Goal: Check status: Check status

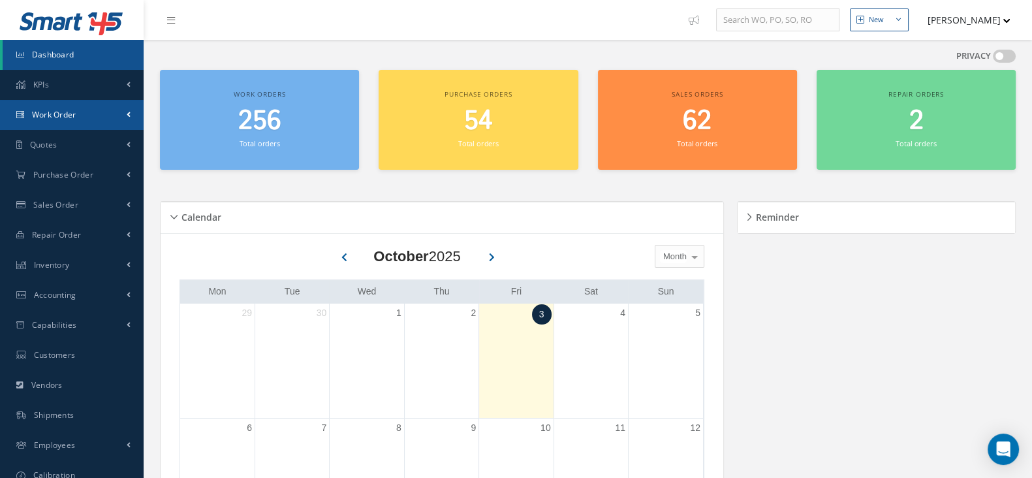
click at [63, 119] on span "Work Order" at bounding box center [54, 114] width 44 height 11
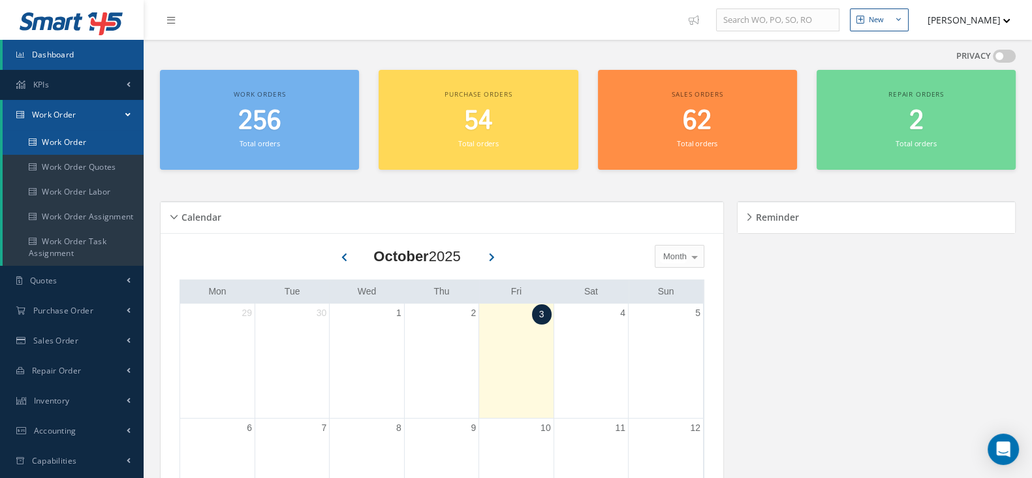
click at [74, 148] on link "Work Order" at bounding box center [73, 142] width 141 height 25
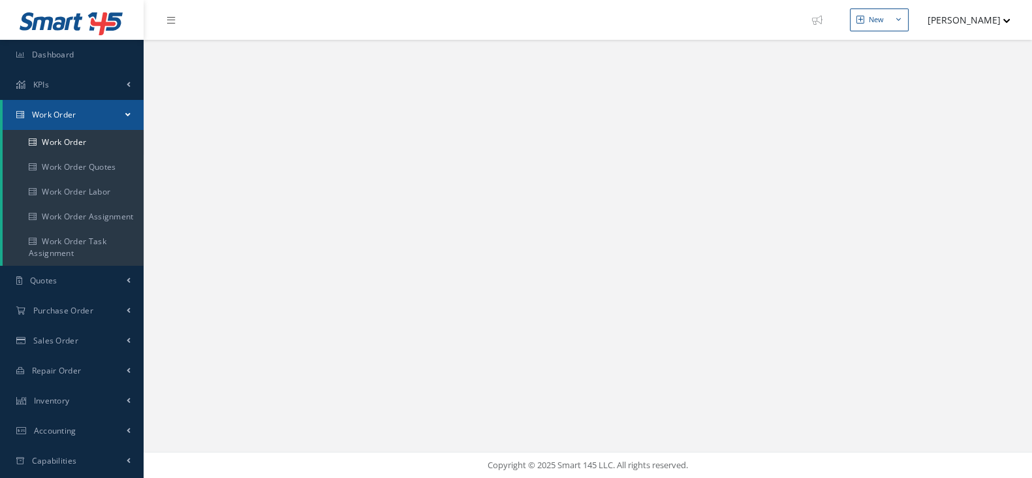
select select "25"
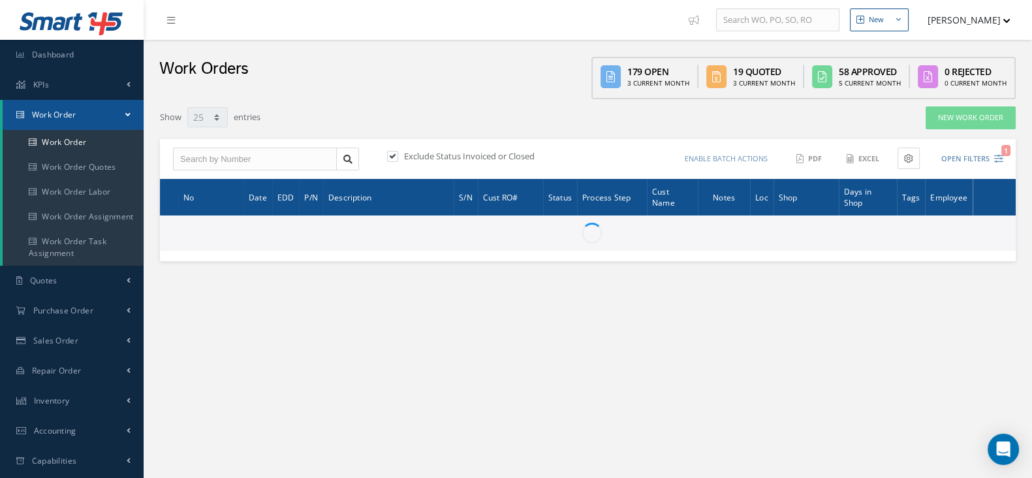
click at [397, 155] on label at bounding box center [398, 156] width 3 height 12
click at [395, 155] on input "checkbox" at bounding box center [391, 157] width 8 height 8
checkbox input "false"
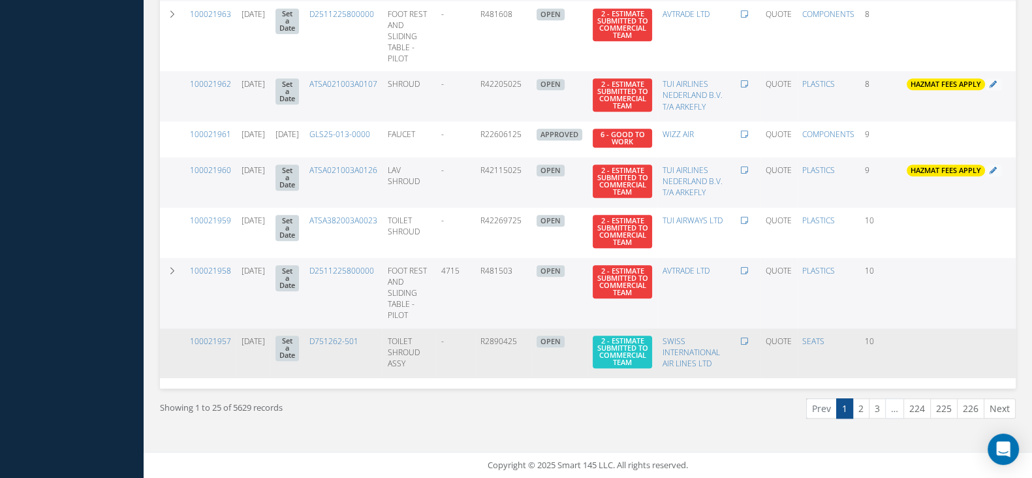
scroll to position [1181, 0]
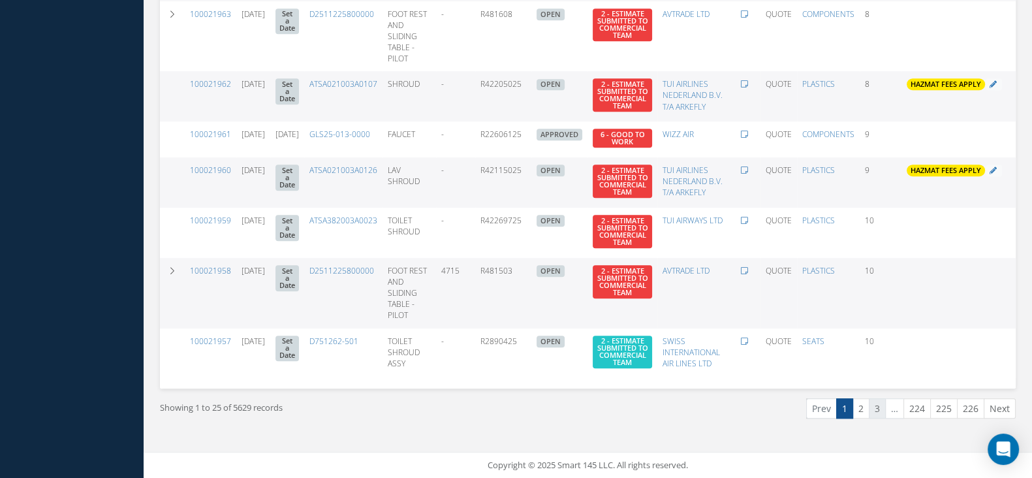
click at [879, 411] on link "3" at bounding box center [877, 408] width 17 height 20
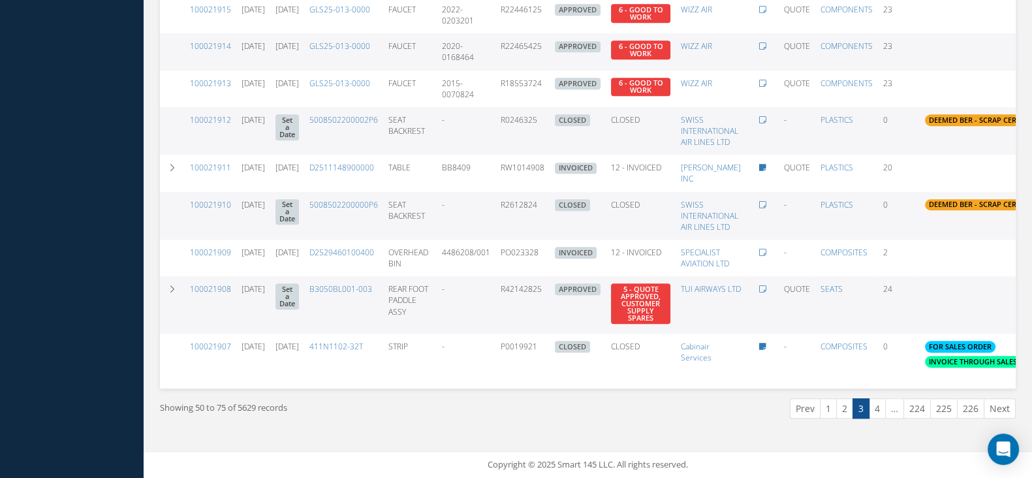
scroll to position [1042, 0]
click at [875, 408] on link "4" at bounding box center [877, 408] width 17 height 20
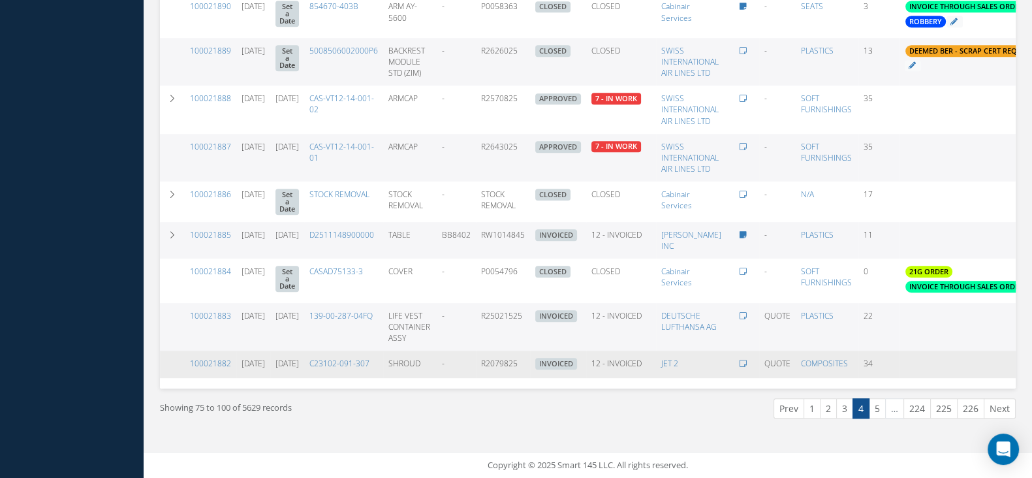
scroll to position [1013, 0]
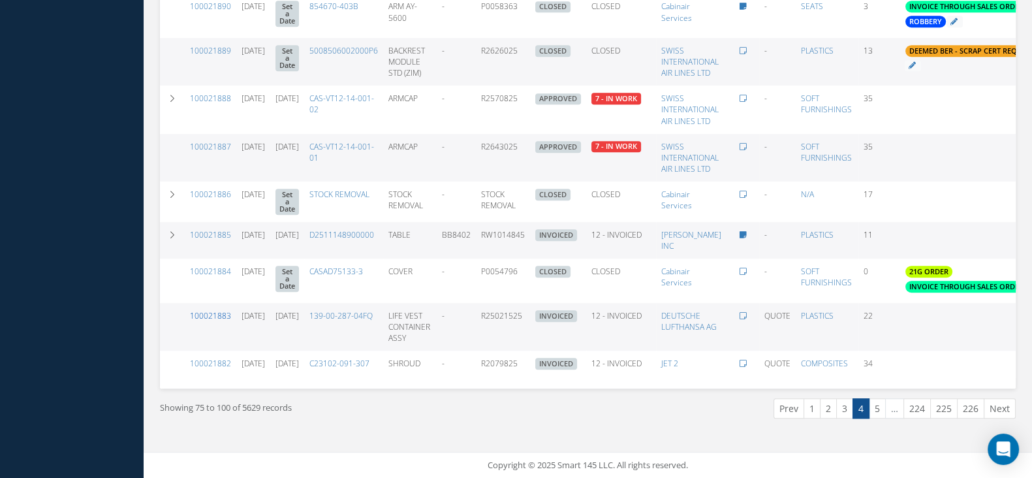
click at [204, 310] on link "100021883" at bounding box center [210, 315] width 41 height 11
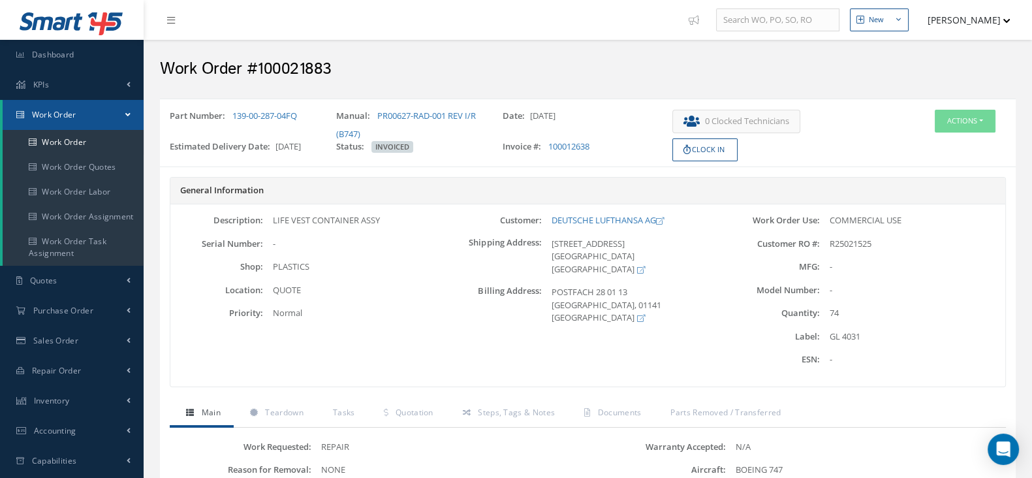
scroll to position [245, 0]
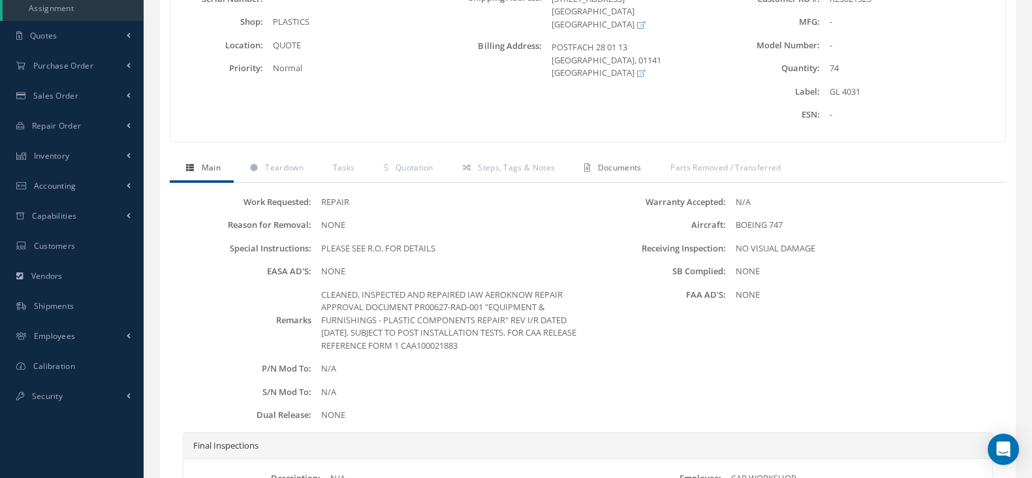
click at [616, 173] on span "Documents" at bounding box center [620, 167] width 44 height 11
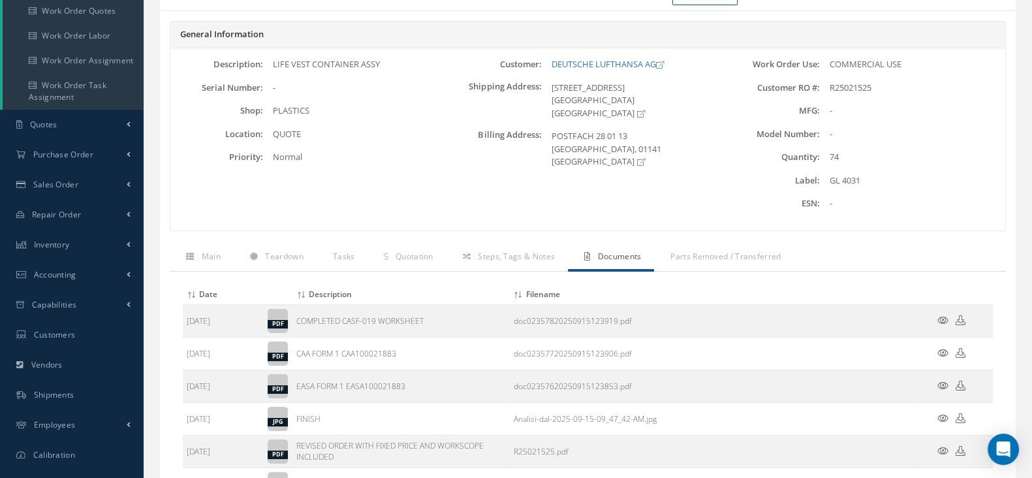
scroll to position [0, 0]
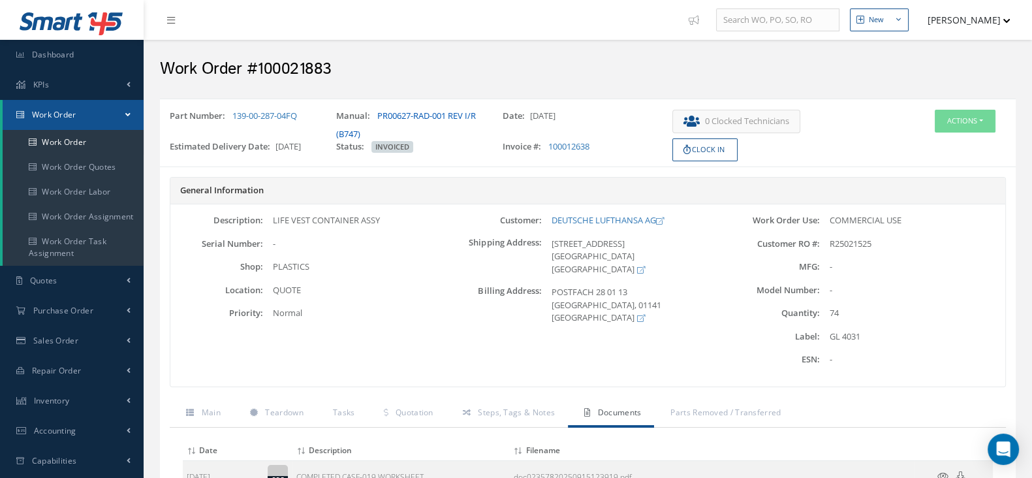
click at [436, 114] on link "PR00627-RAD-001 REV I/R (B747)" at bounding box center [406, 125] width 140 height 30
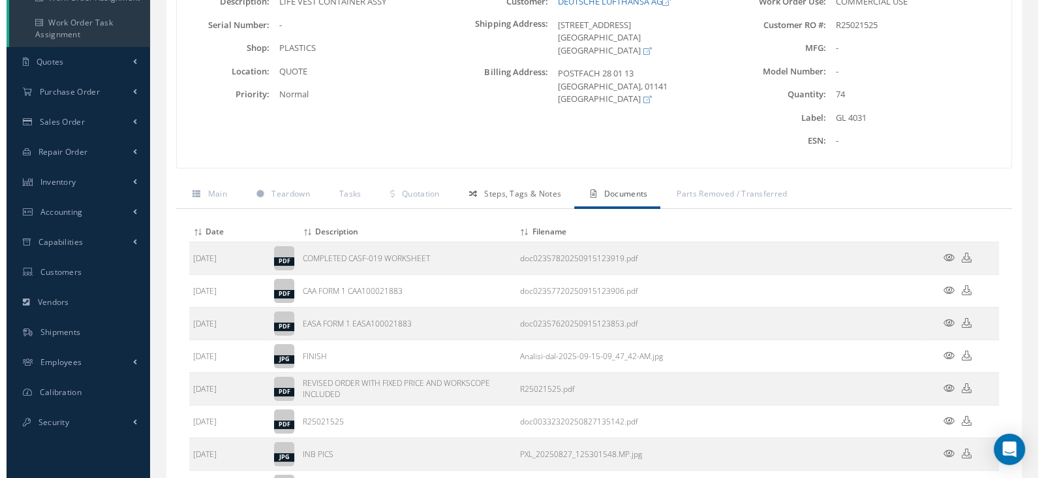
scroll to position [245, 0]
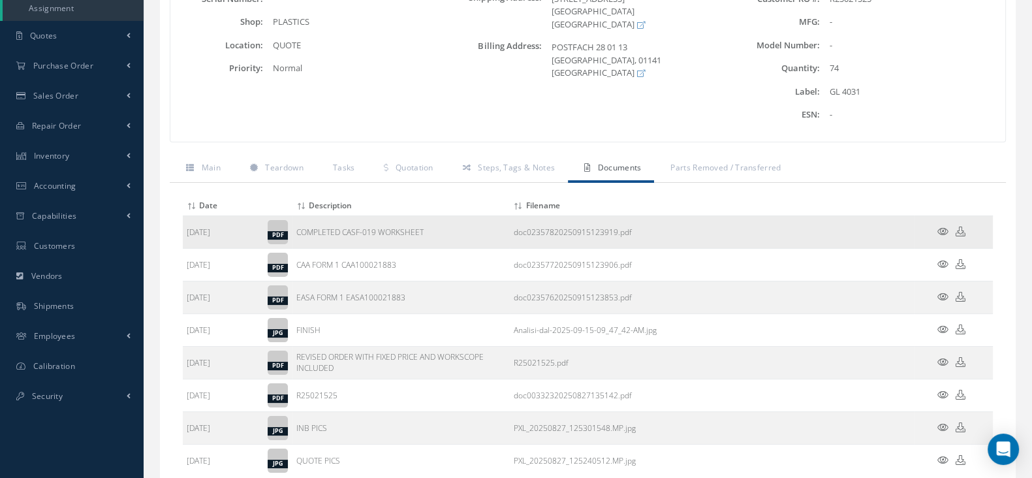
click at [942, 236] on icon at bounding box center [942, 231] width 11 height 10
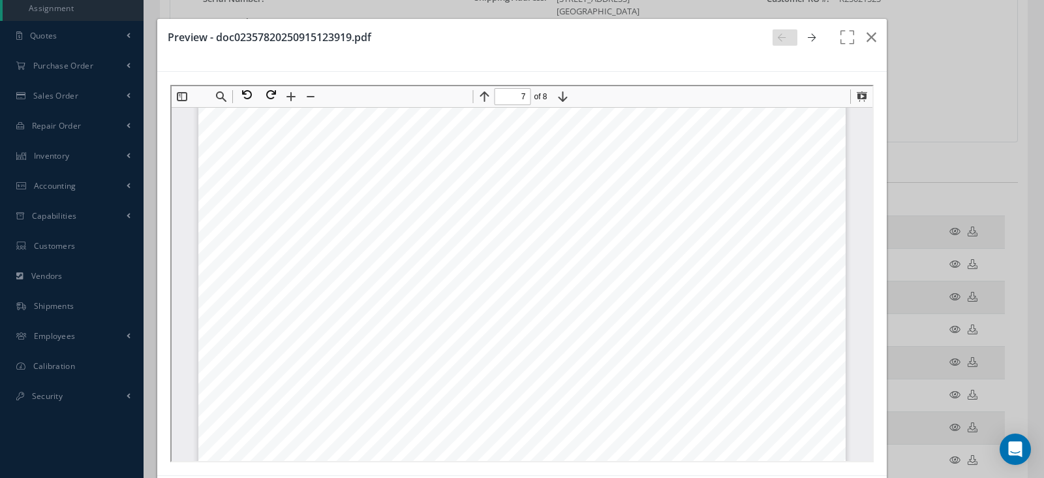
scroll to position [5308, 0]
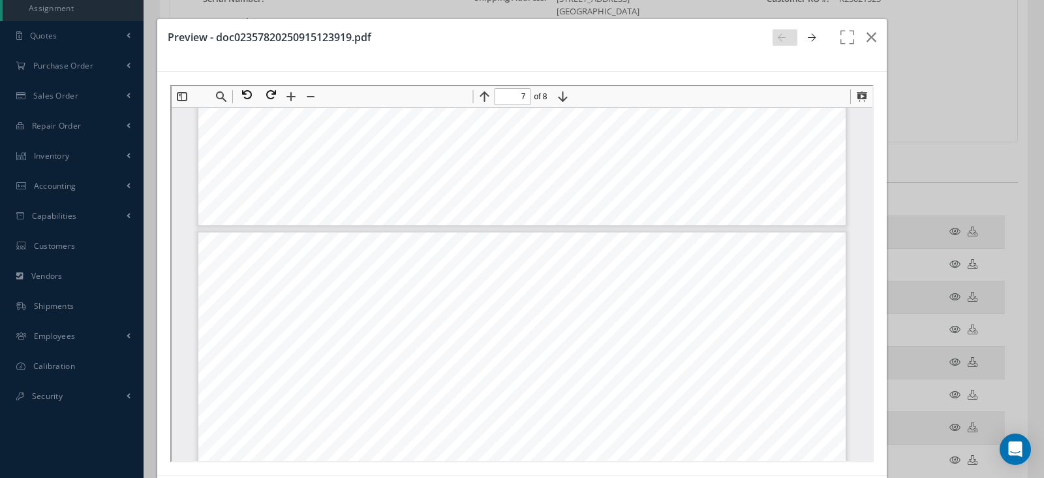
type input "6"
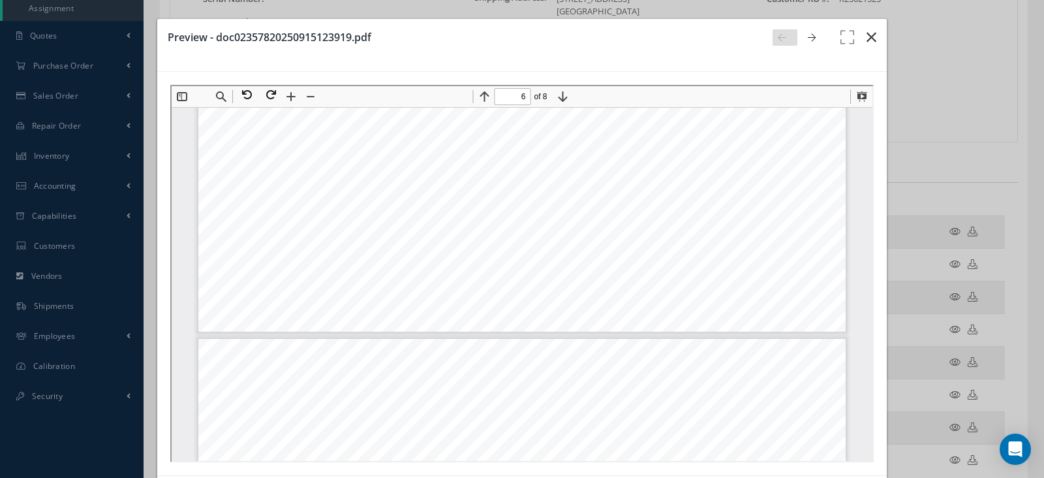
click at [867, 35] on button "button" at bounding box center [871, 37] width 31 height 37
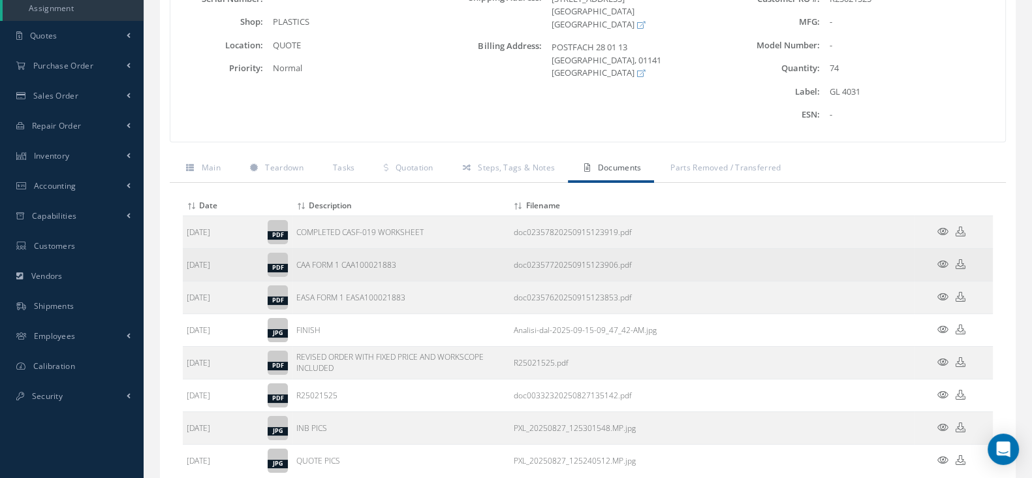
click at [943, 269] on icon at bounding box center [942, 264] width 11 height 10
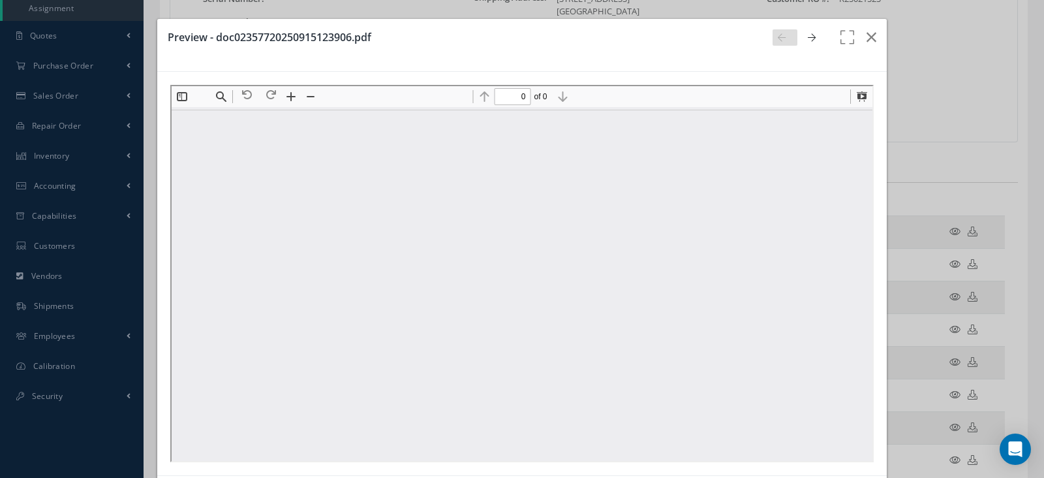
scroll to position [0, 0]
type input "1"
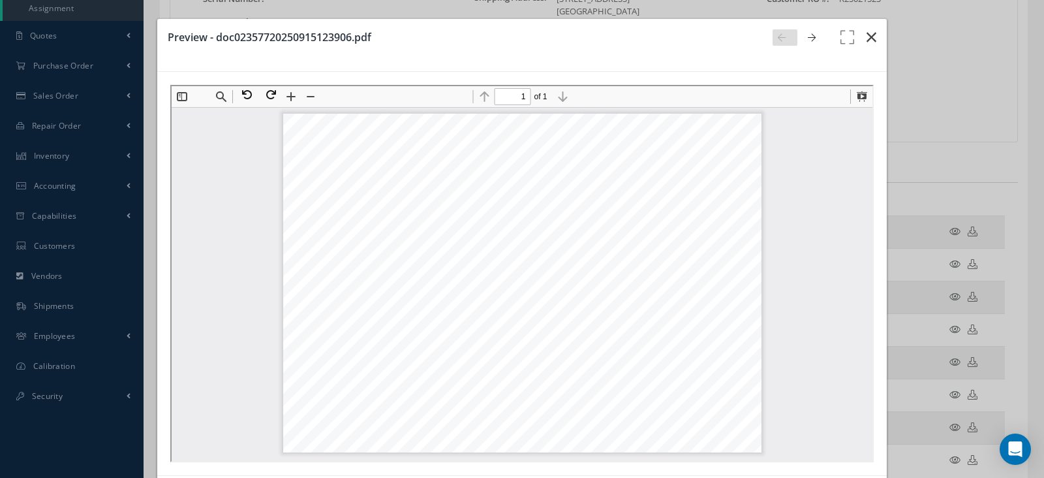
click at [867, 35] on icon "button" at bounding box center [872, 37] width 10 height 16
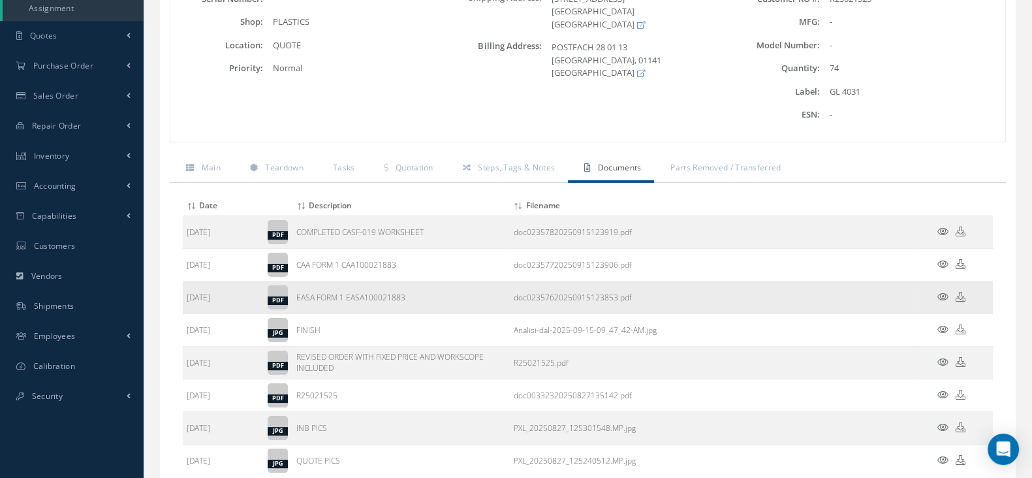
click at [943, 302] on icon at bounding box center [942, 297] width 11 height 10
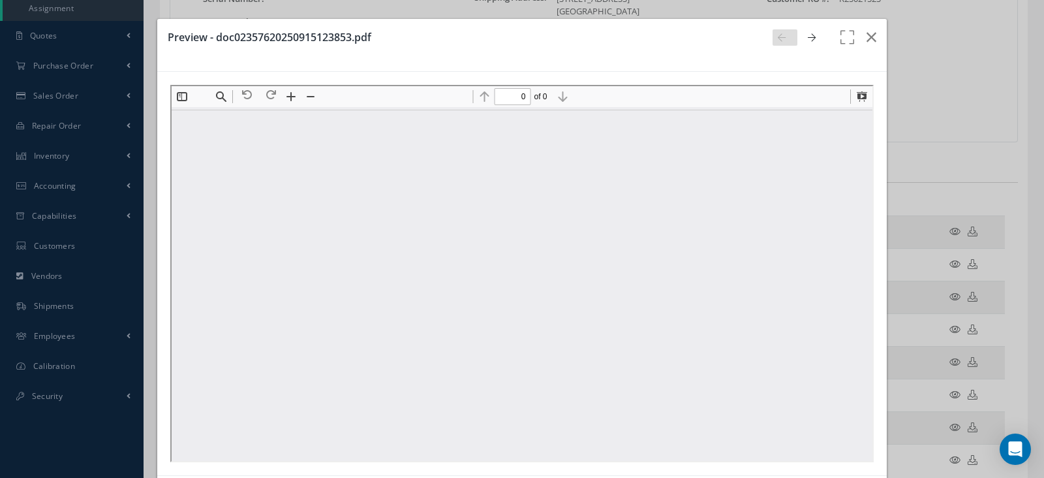
type input "1"
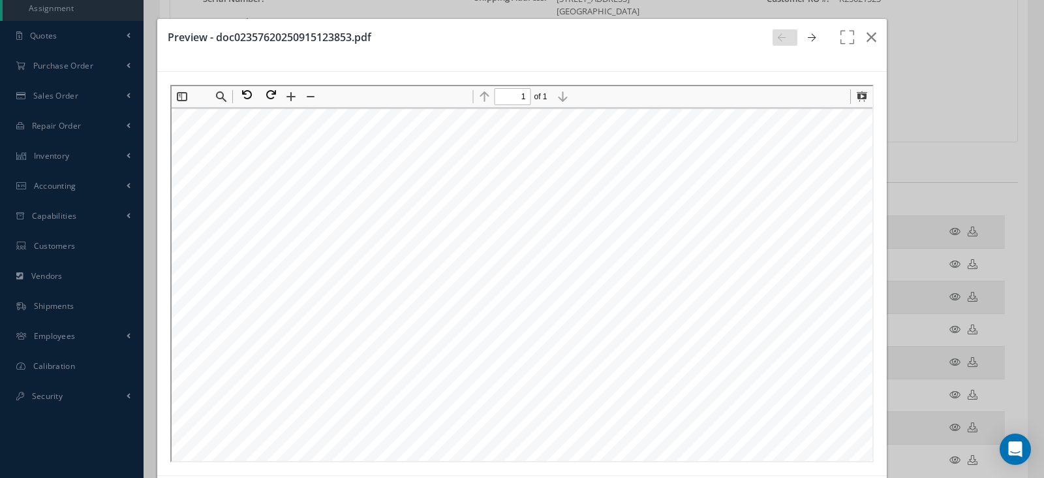
scroll to position [5, 59]
drag, startPoint x: 598, startPoint y: 453, endPoint x: 708, endPoint y: 546, distance: 143.6
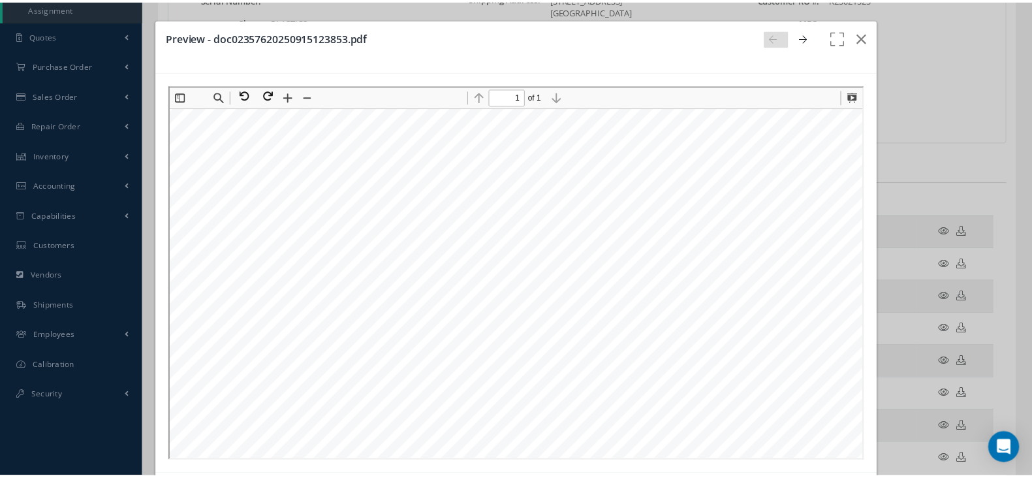
scroll to position [75, 59]
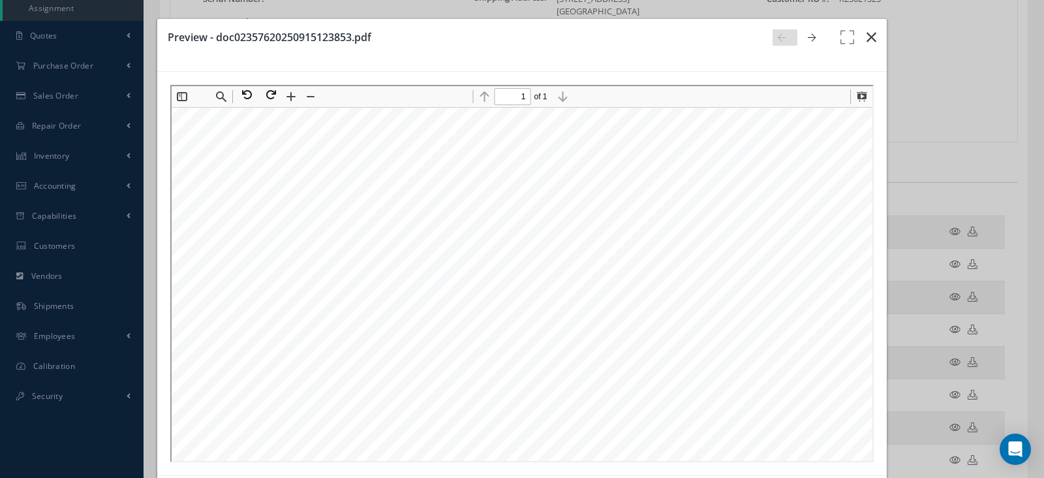
click at [867, 40] on icon "button" at bounding box center [872, 37] width 10 height 16
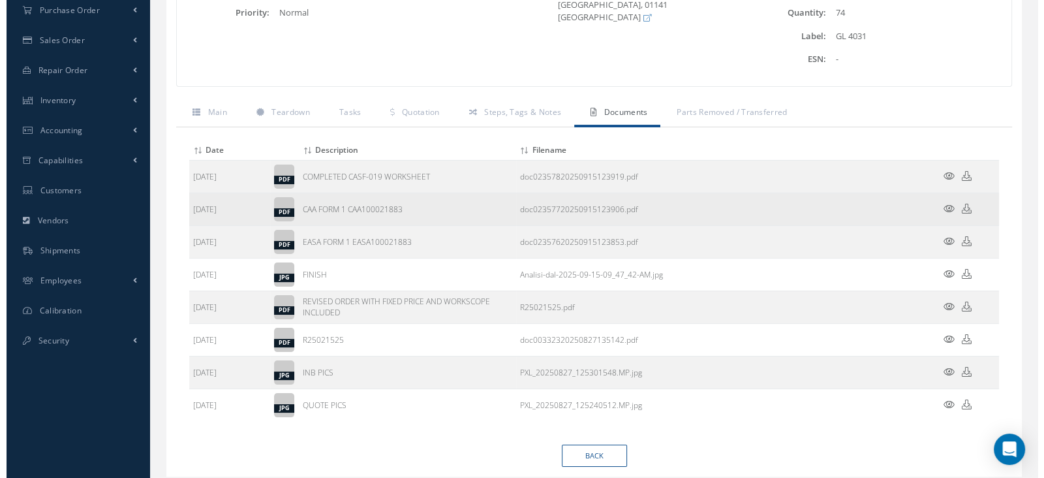
scroll to position [326, 0]
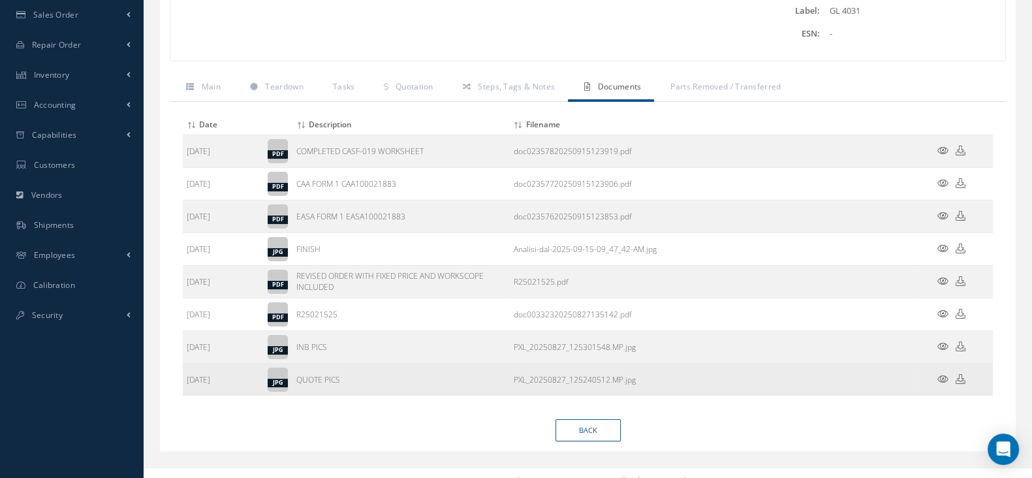
click at [944, 384] on icon at bounding box center [942, 379] width 11 height 10
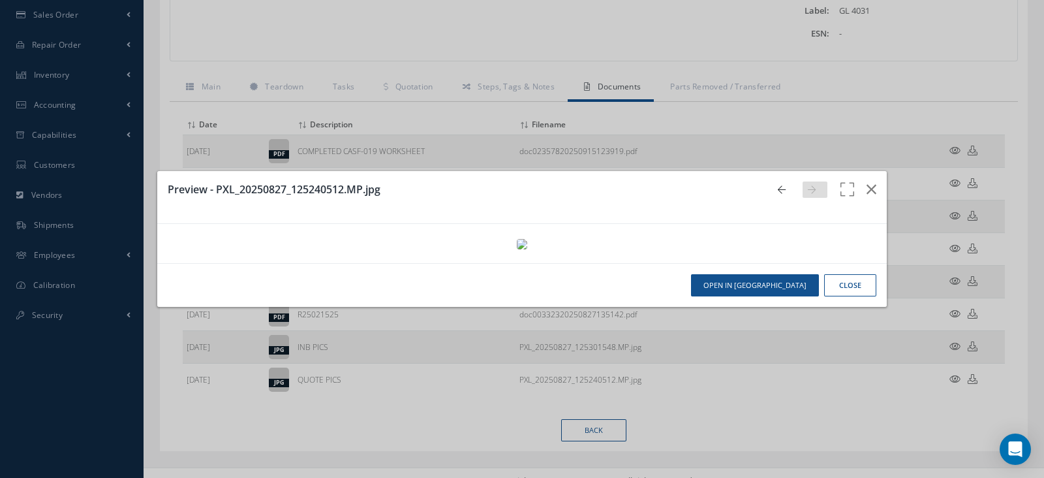
scroll to position [0, 0]
click at [867, 181] on icon "button" at bounding box center [872, 189] width 10 height 16
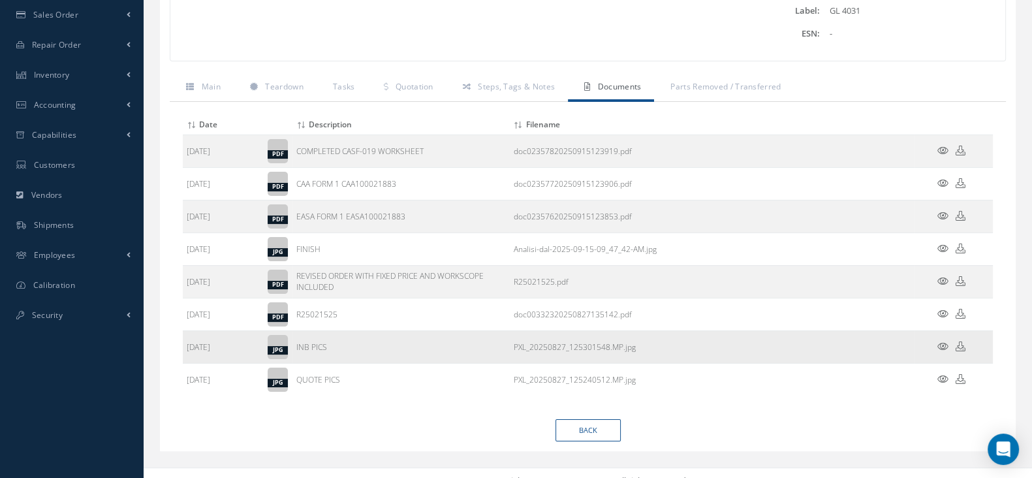
click at [942, 351] on icon at bounding box center [942, 346] width 11 height 10
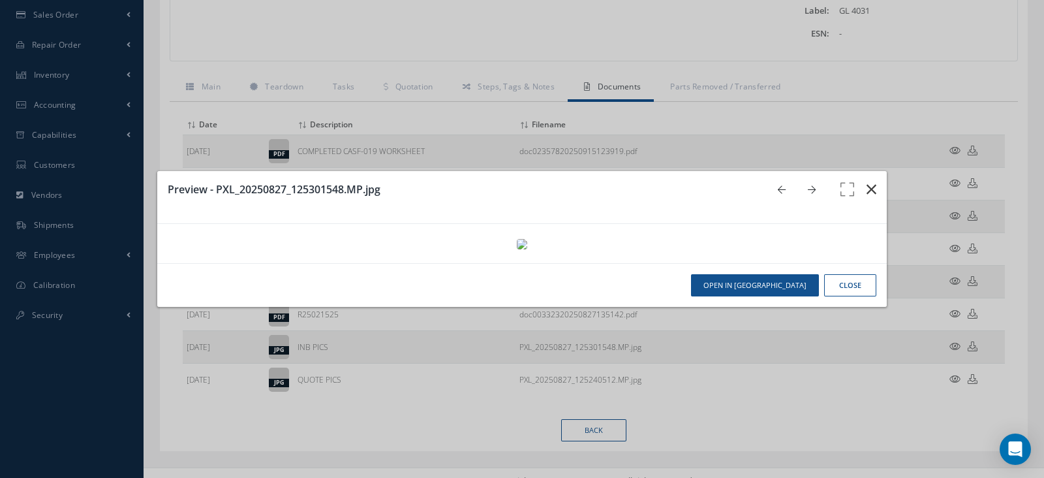
click at [867, 181] on icon "button" at bounding box center [872, 189] width 10 height 16
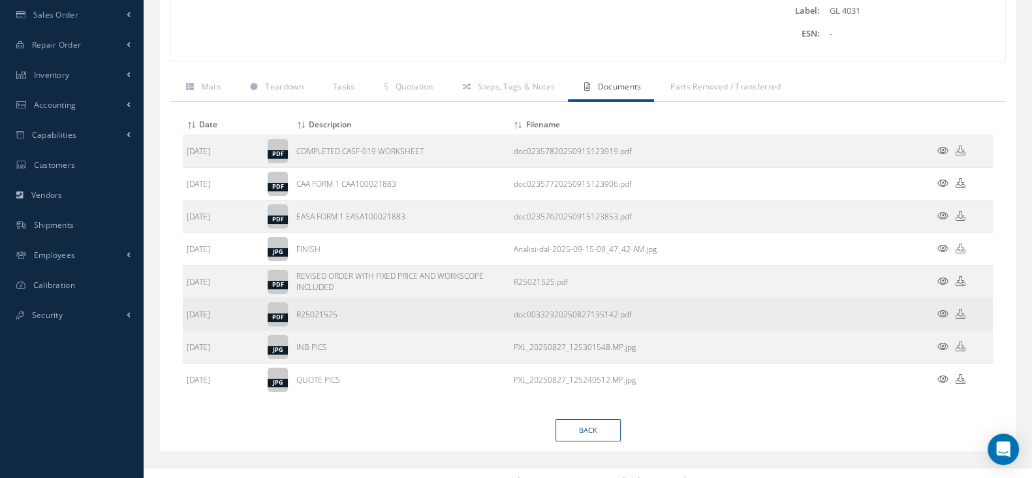
click at [945, 319] on icon at bounding box center [942, 314] width 11 height 10
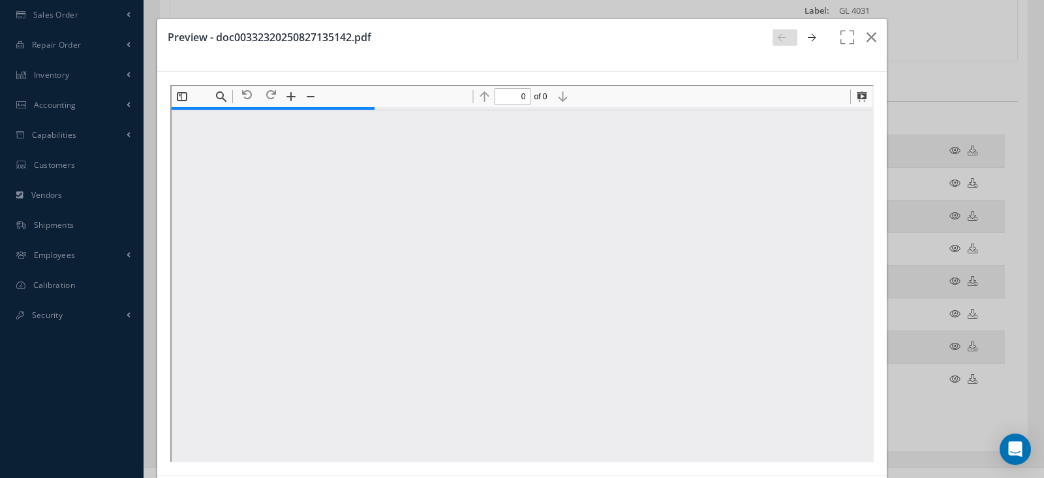
type input "1"
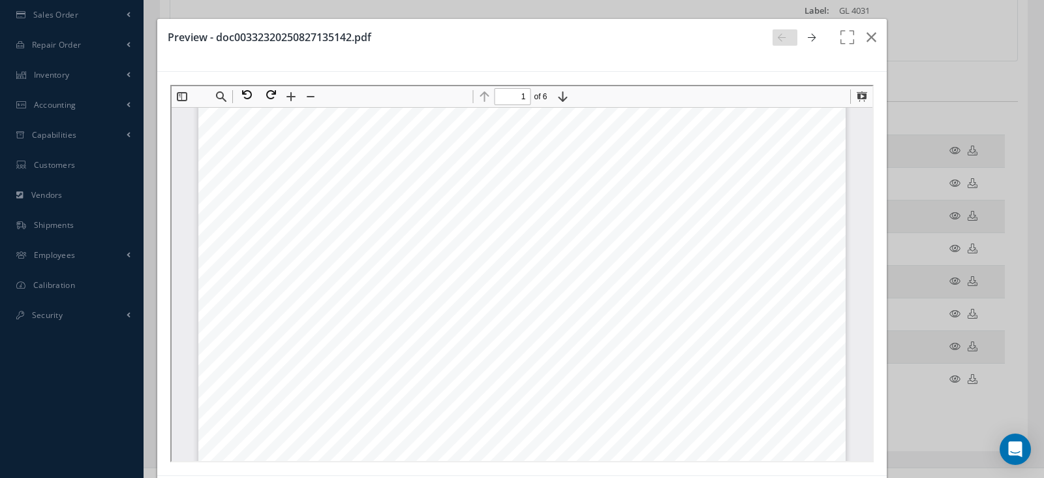
scroll to position [414, 0]
click at [867, 37] on icon "button" at bounding box center [872, 37] width 10 height 16
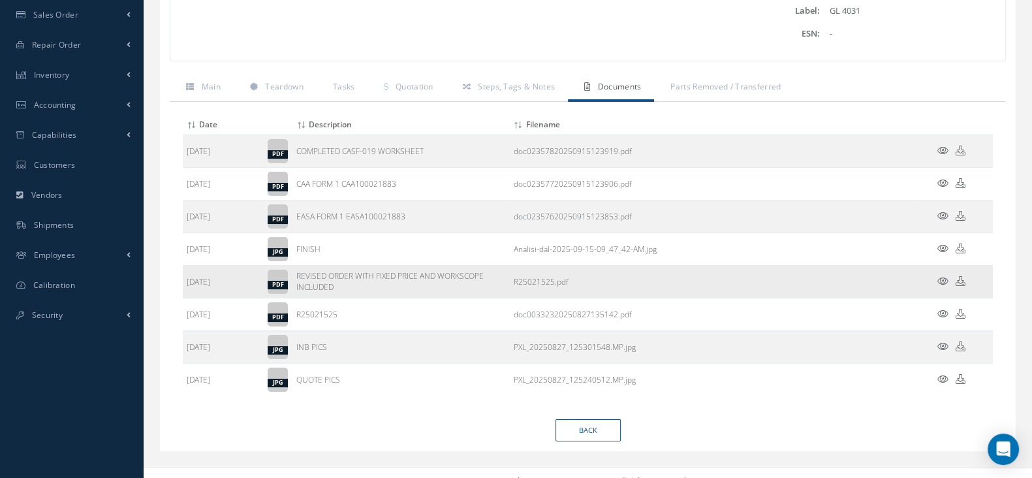
click at [946, 286] on icon at bounding box center [942, 281] width 11 height 10
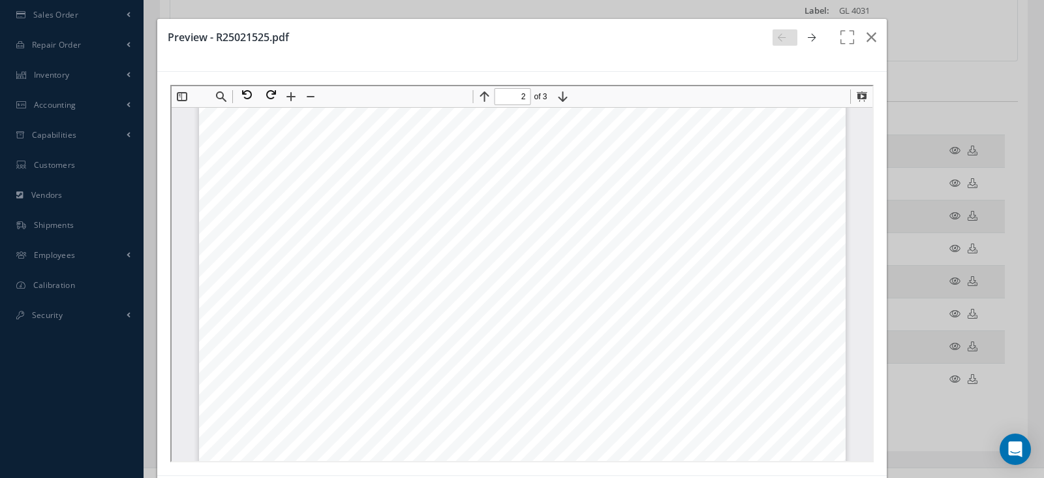
scroll to position [985, 0]
type input "2"
click at [867, 37] on icon "button" at bounding box center [872, 37] width 10 height 16
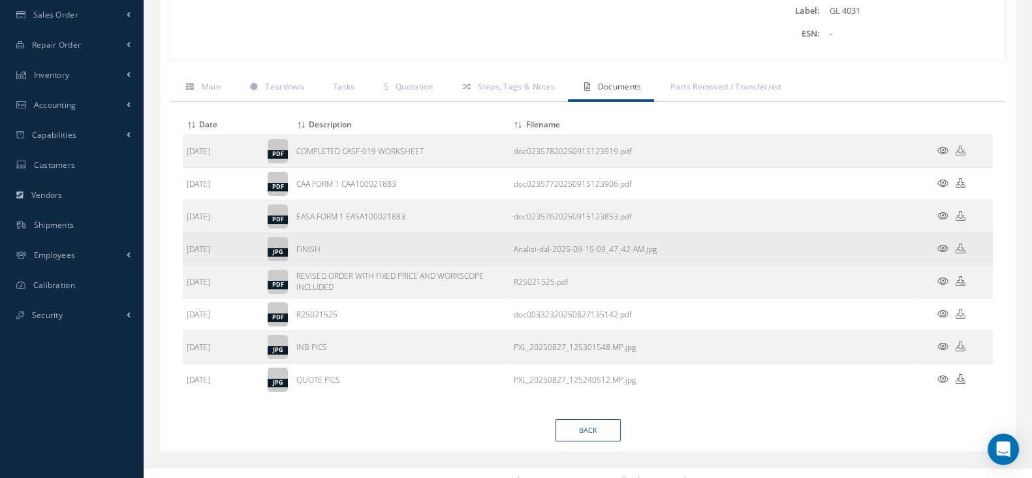
click at [945, 253] on icon at bounding box center [942, 248] width 11 height 10
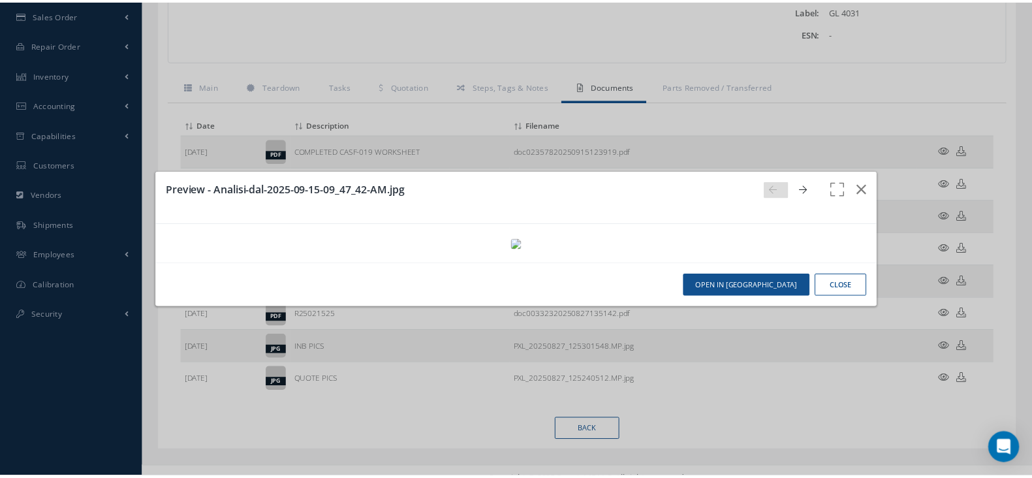
scroll to position [0, 0]
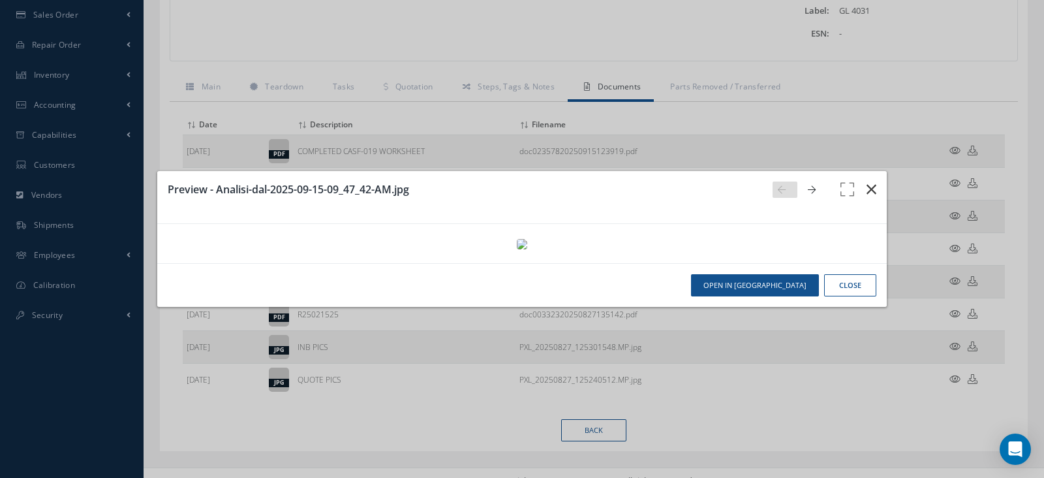
click at [867, 181] on icon "button" at bounding box center [872, 189] width 10 height 16
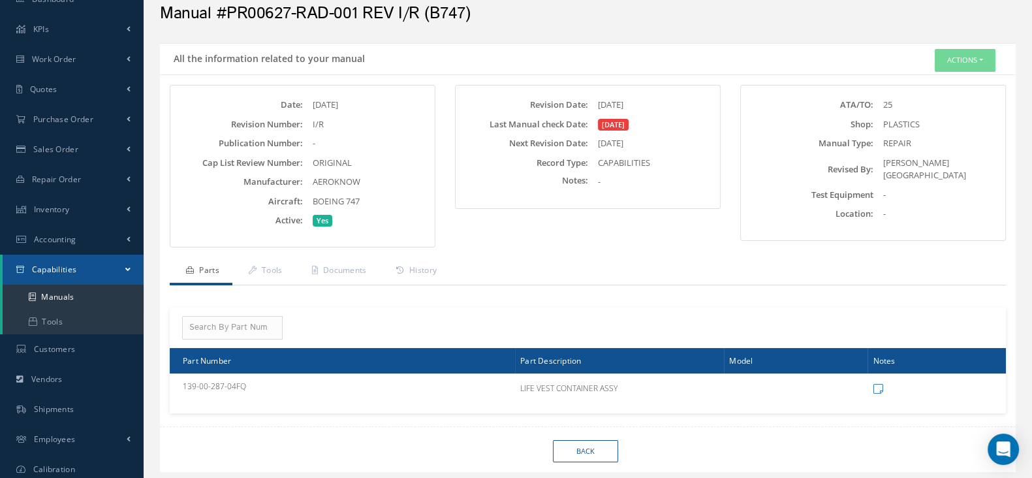
scroll to position [81, 0]
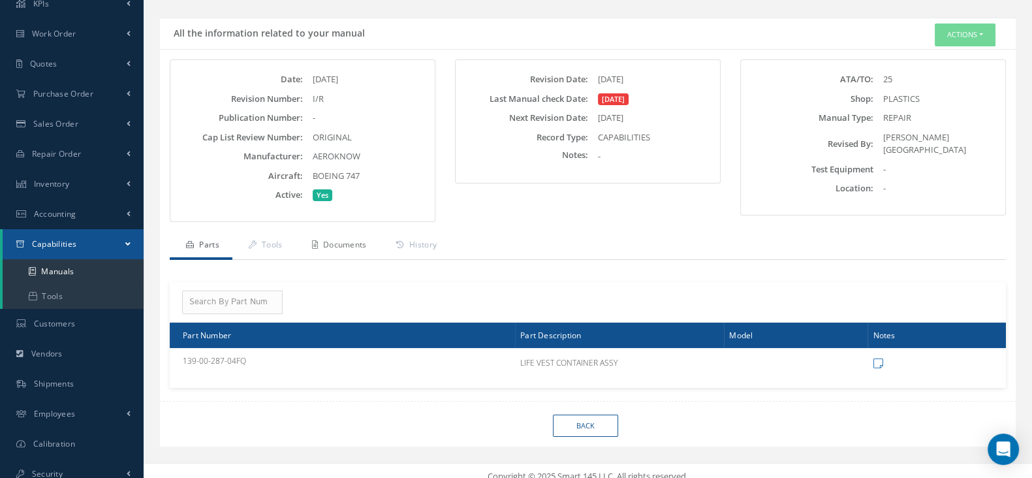
click at [354, 245] on link "Documents" at bounding box center [338, 245] width 84 height 27
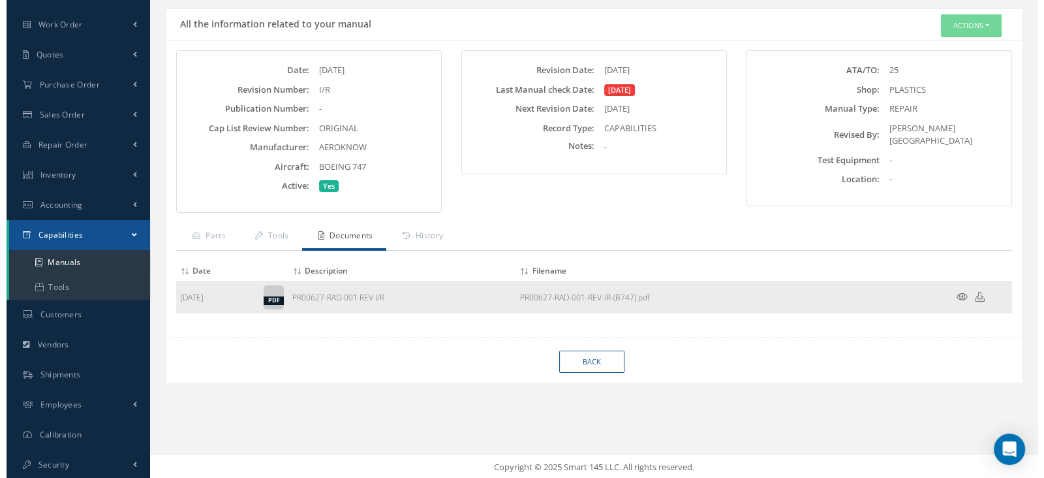
scroll to position [92, 0]
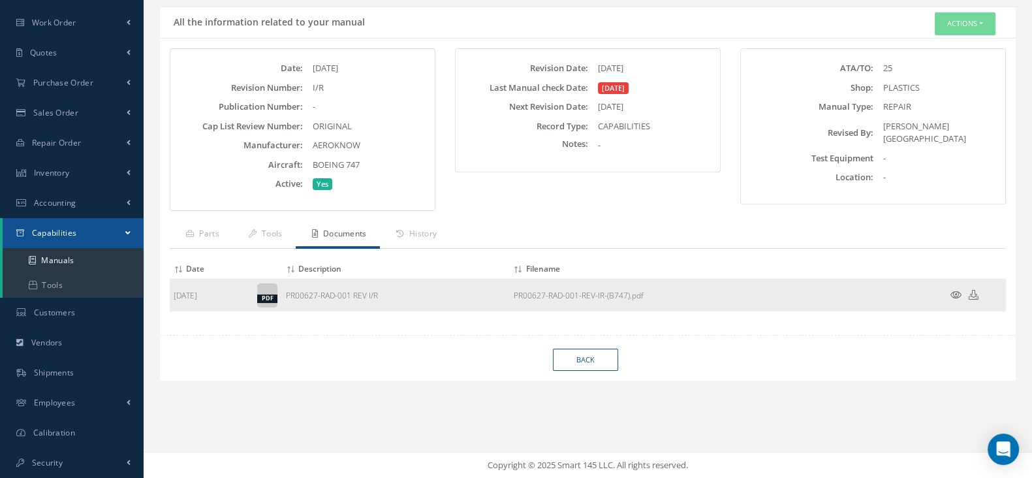
click at [950, 294] on icon at bounding box center [955, 295] width 11 height 10
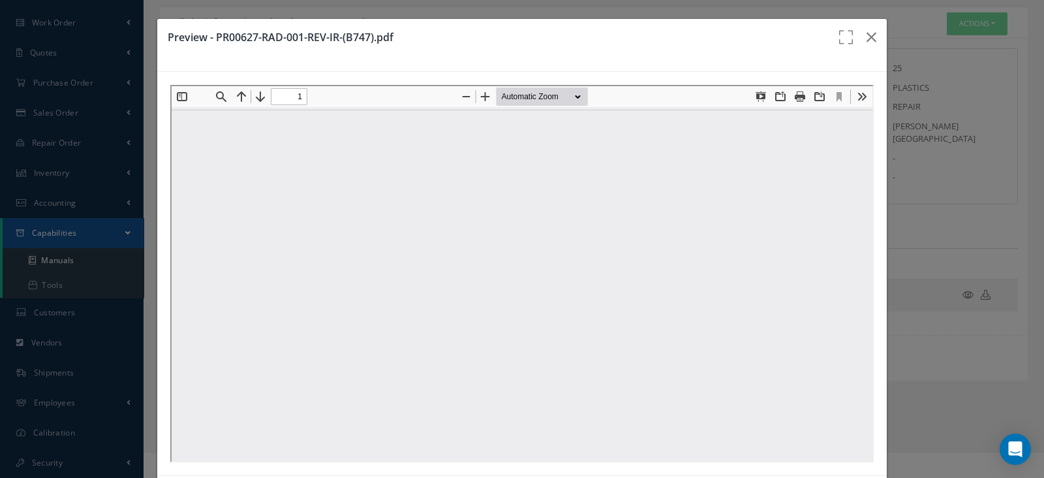
scroll to position [0, 0]
type input "0"
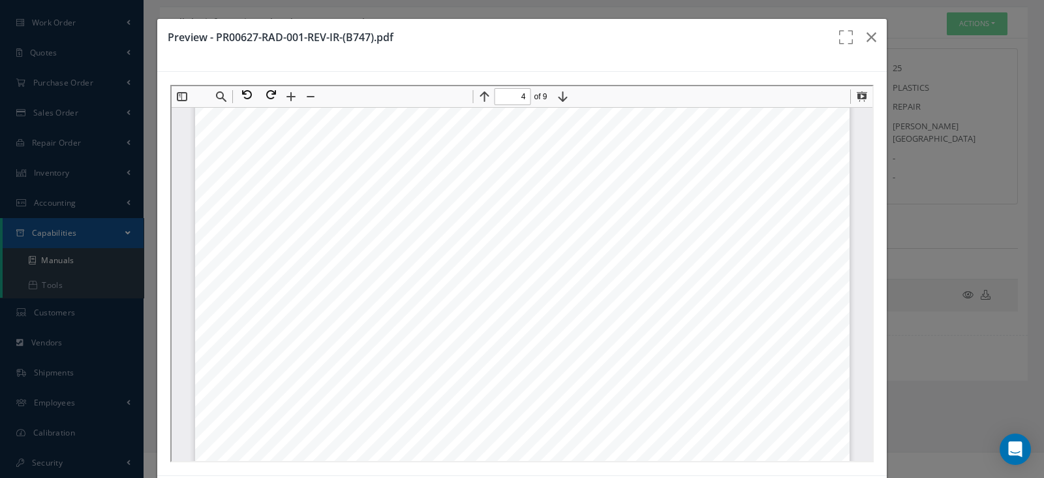
scroll to position [2943, 0]
type input "6"
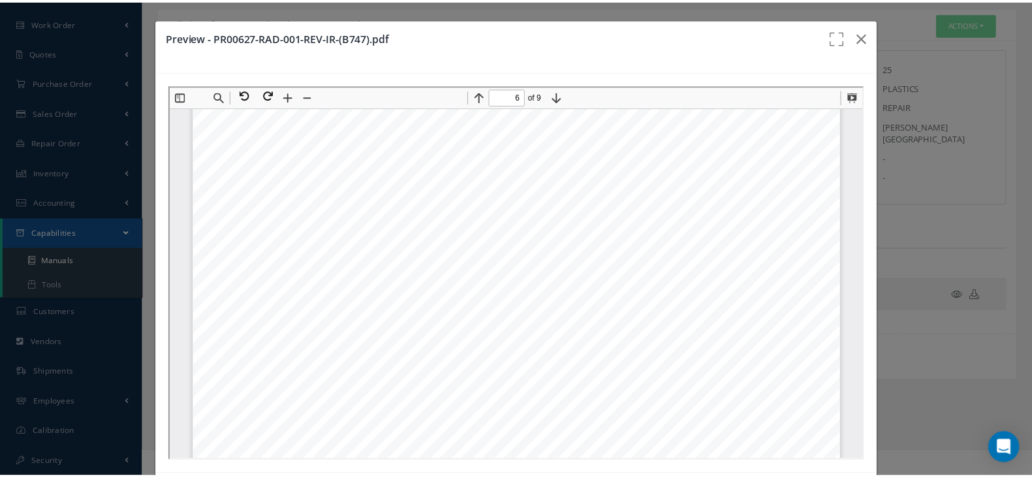
scroll to position [4575, 0]
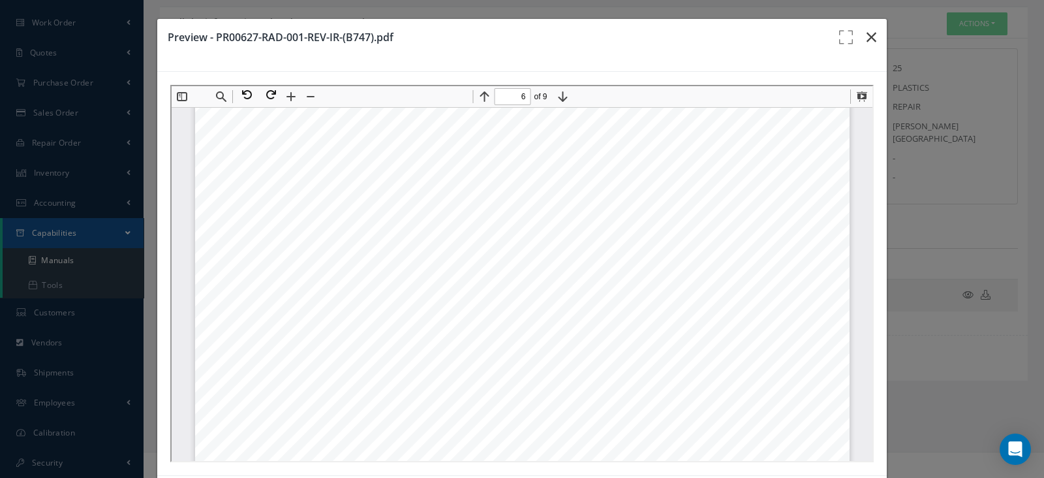
click at [867, 37] on icon "button" at bounding box center [872, 37] width 10 height 16
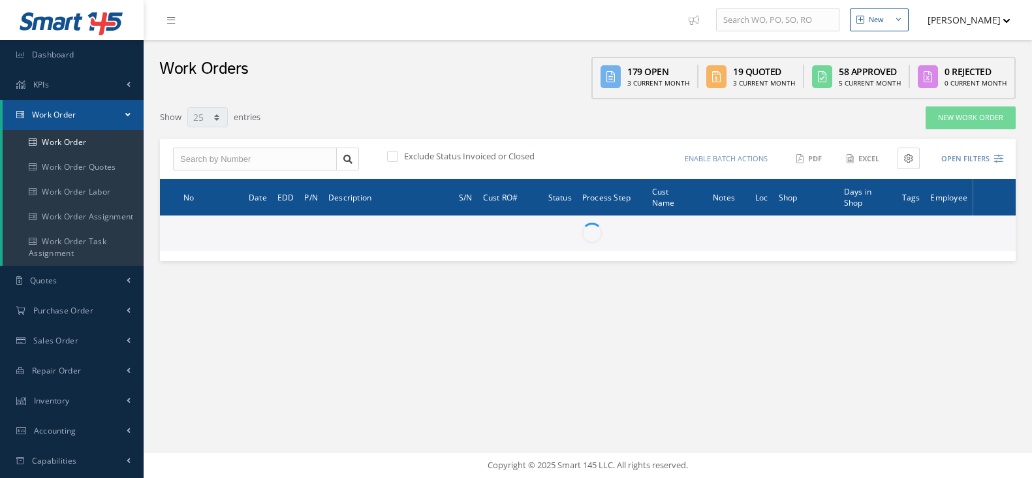
select select "25"
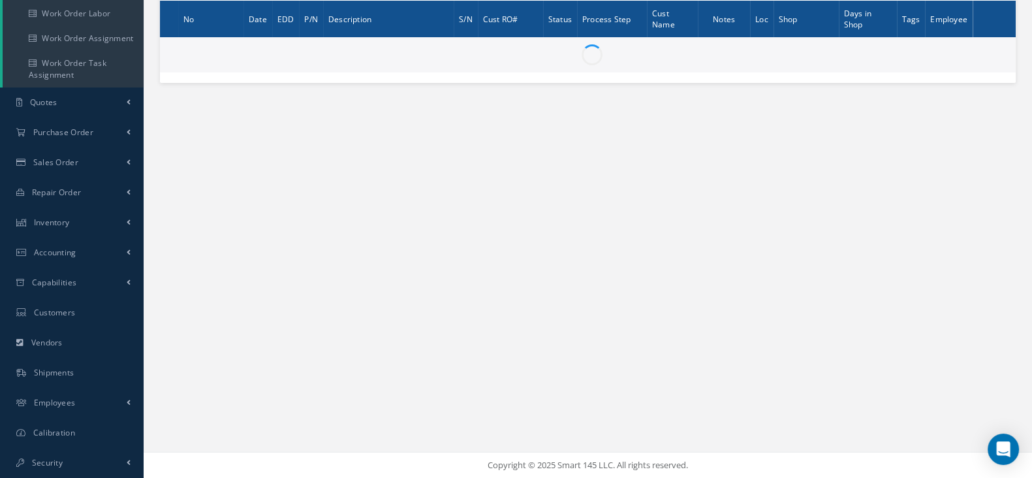
type input "All Work Request"
type input "All Work Performed"
type input "All Status"
type input "WO Part Status"
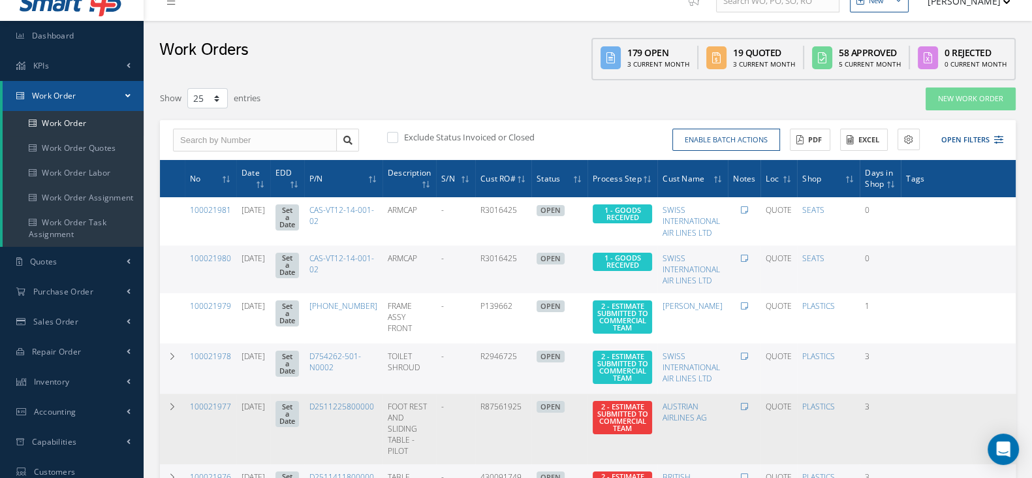
scroll to position [0, 0]
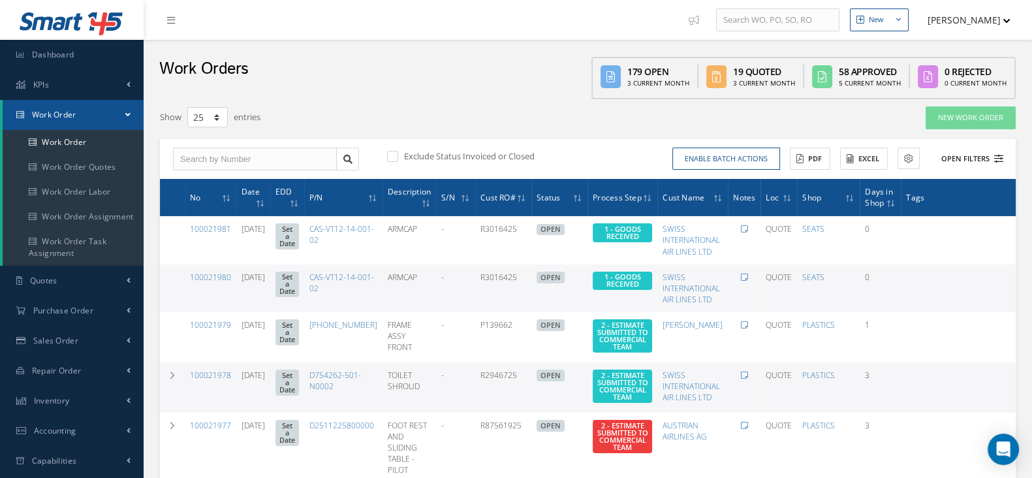
click at [969, 161] on button "Open Filters" at bounding box center [966, 159] width 74 height 22
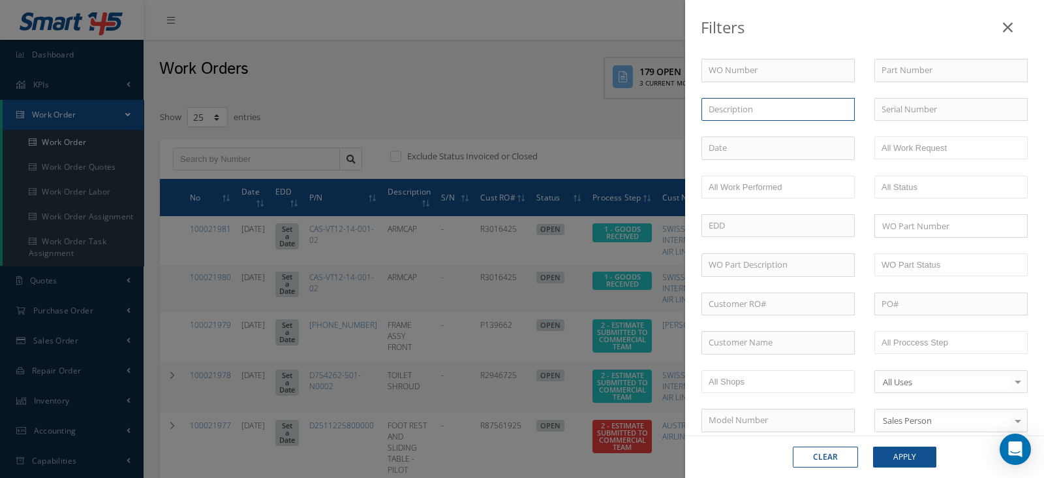
click at [778, 107] on input "text" at bounding box center [778, 109] width 153 height 23
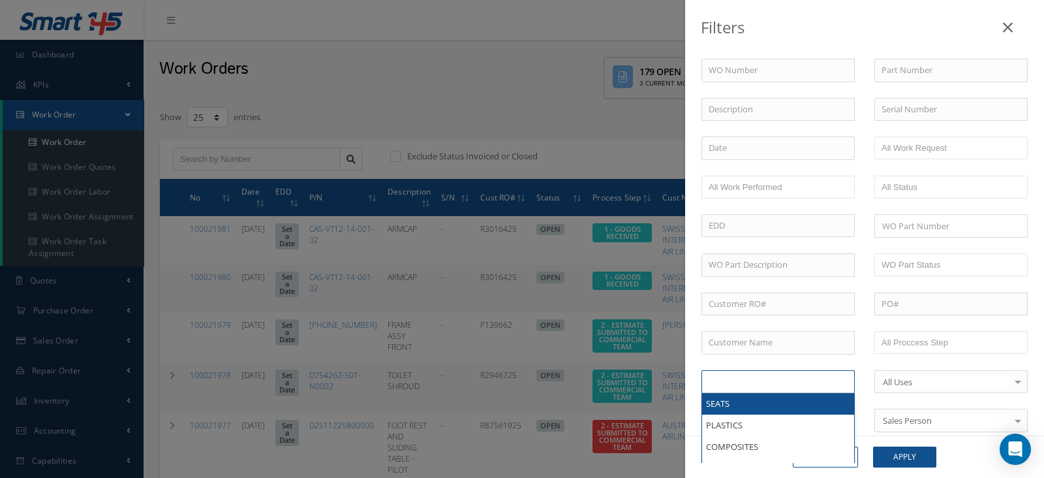
click at [767, 384] on ul at bounding box center [778, 381] width 153 height 23
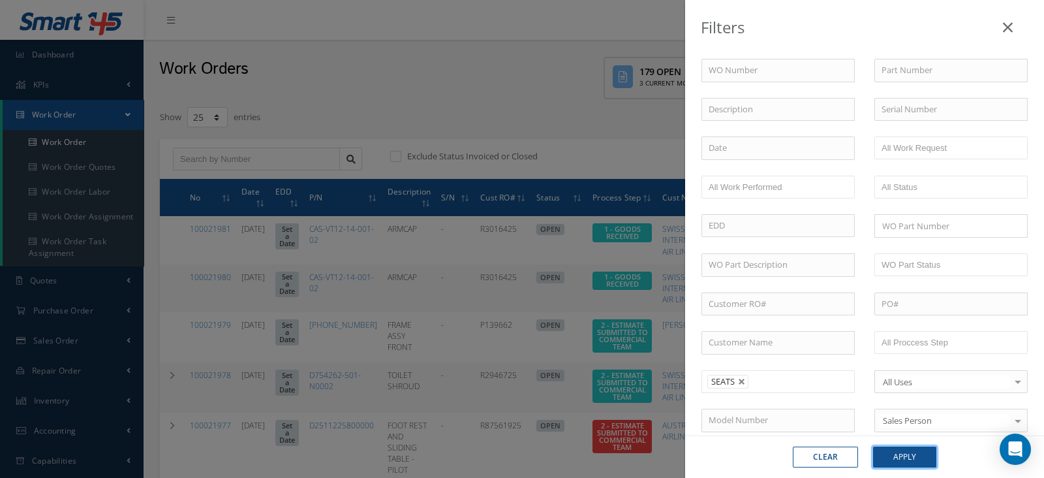
click at [900, 461] on button "Apply" at bounding box center [904, 456] width 63 height 21
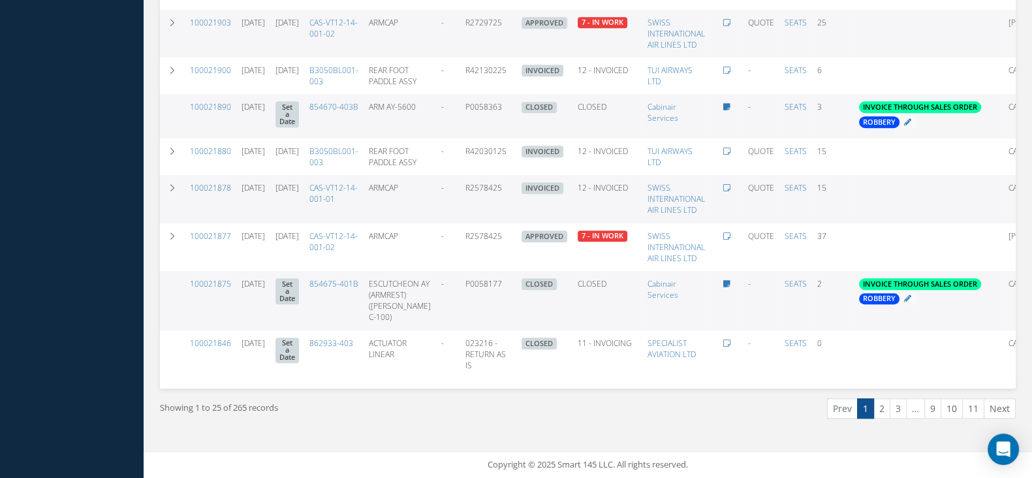
scroll to position [1080, 0]
click at [890, 409] on link "2" at bounding box center [881, 408] width 17 height 20
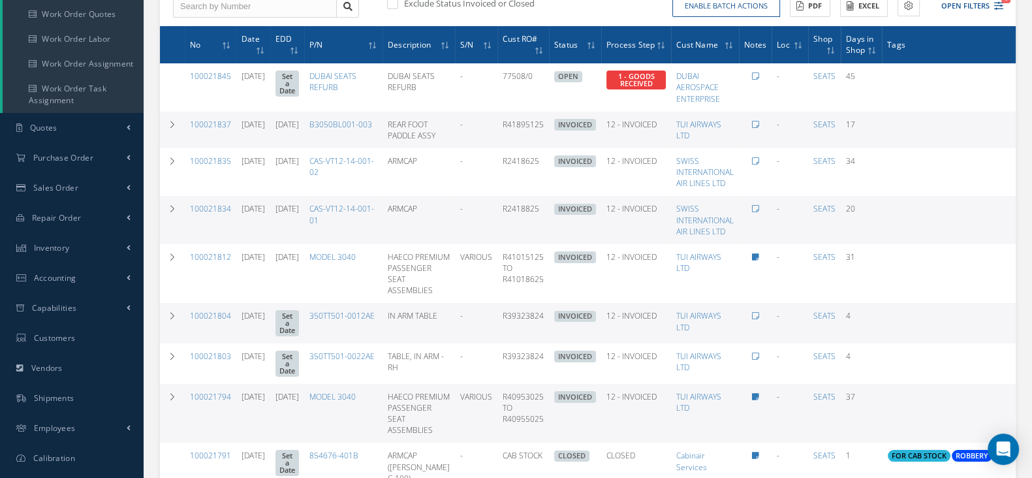
scroll to position [178, 0]
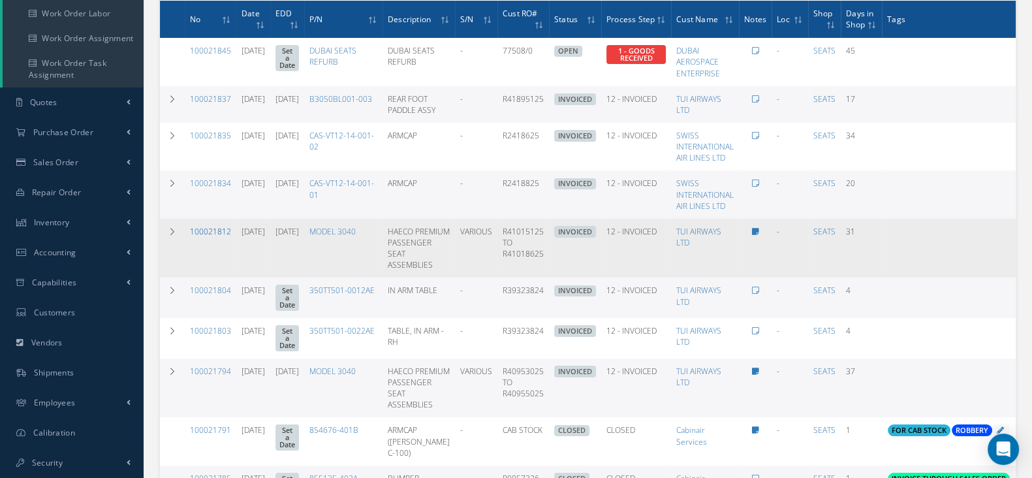
click at [209, 227] on link "100021812" at bounding box center [210, 231] width 41 height 11
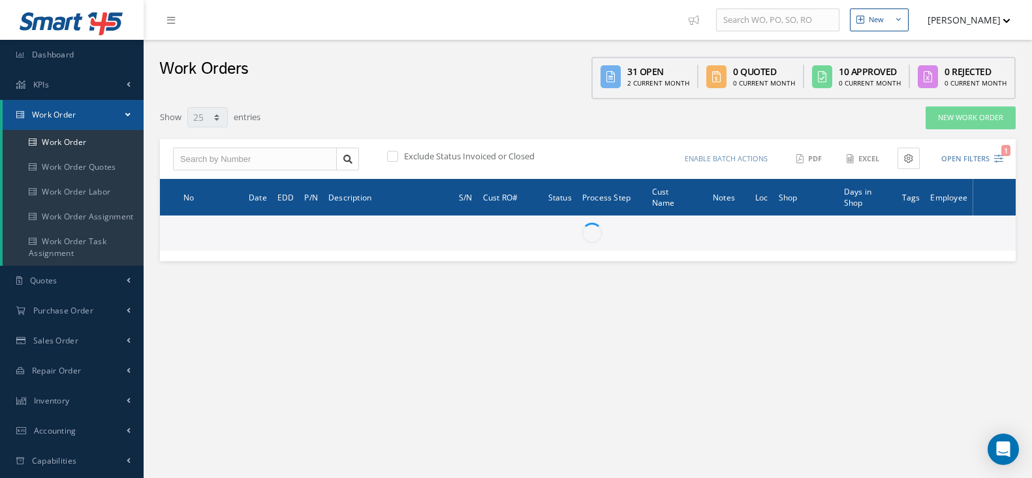
select select "25"
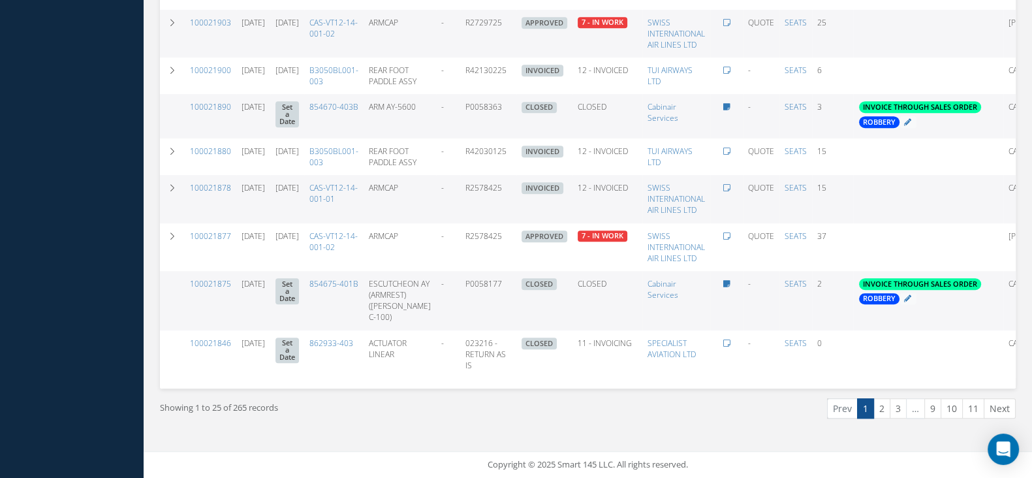
scroll to position [1080, 0]
click at [884, 411] on link "2" at bounding box center [881, 408] width 17 height 20
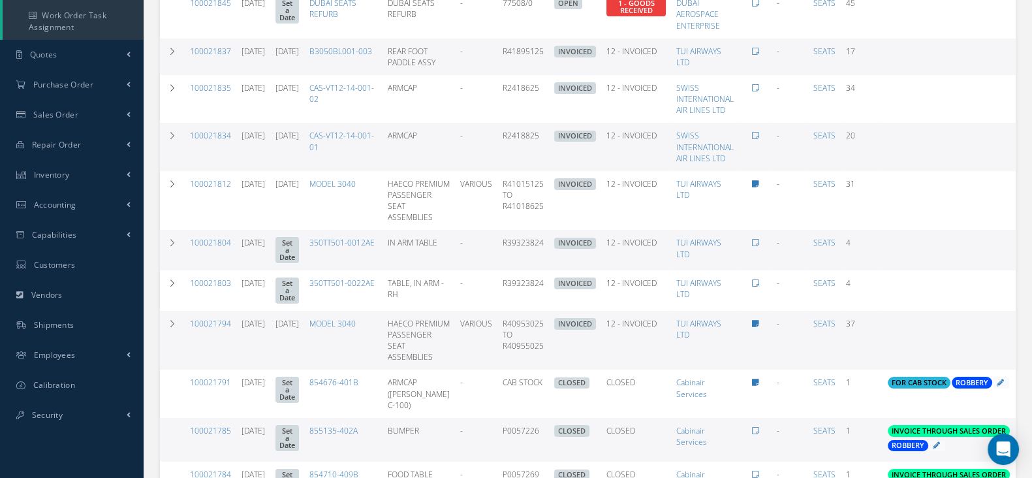
scroll to position [260, 0]
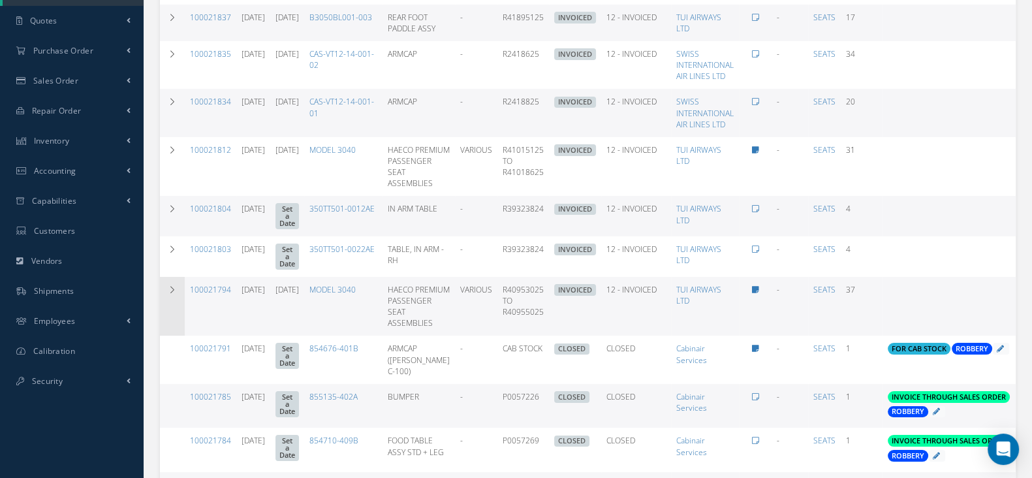
click at [173, 294] on icon at bounding box center [172, 290] width 9 height 8
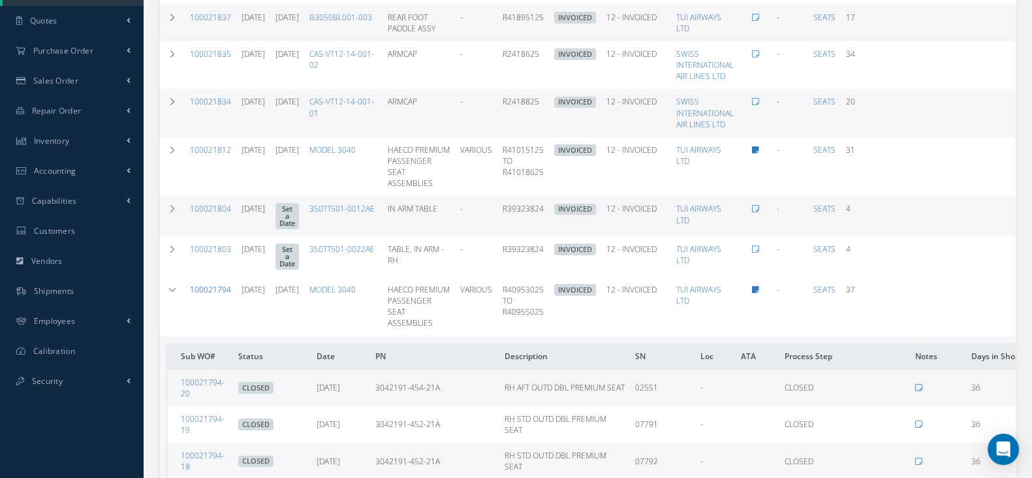
click at [220, 292] on link "100021794" at bounding box center [210, 289] width 41 height 11
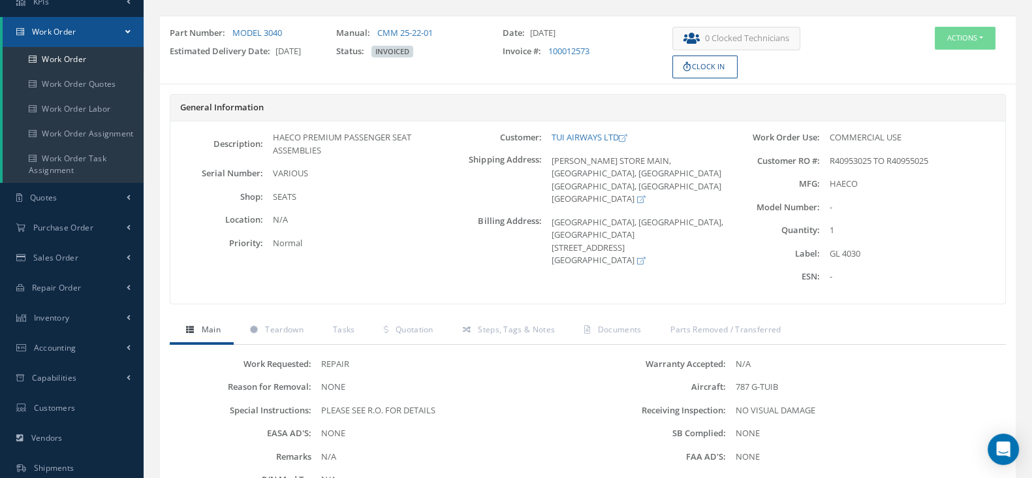
scroll to position [81, 0]
click at [616, 328] on span "Documents" at bounding box center [620, 331] width 44 height 11
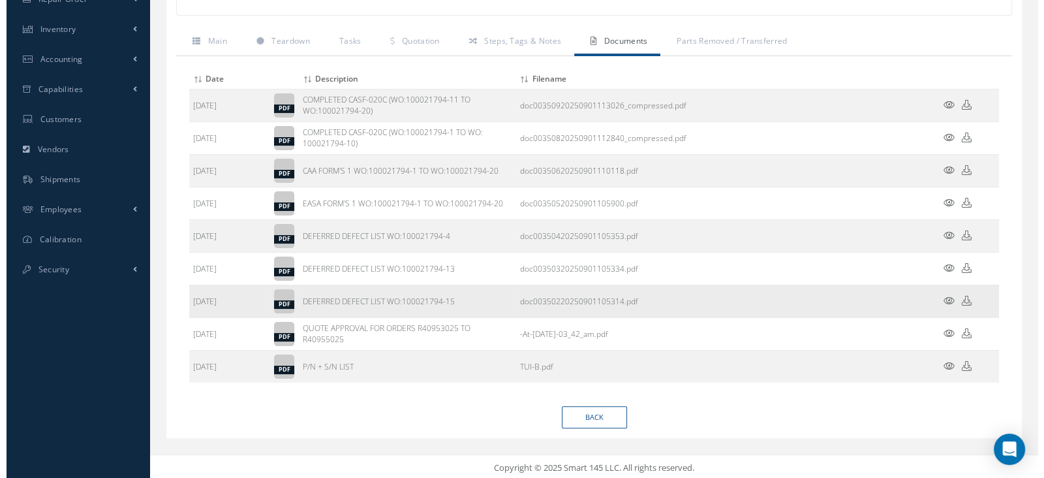
scroll to position [290, 0]
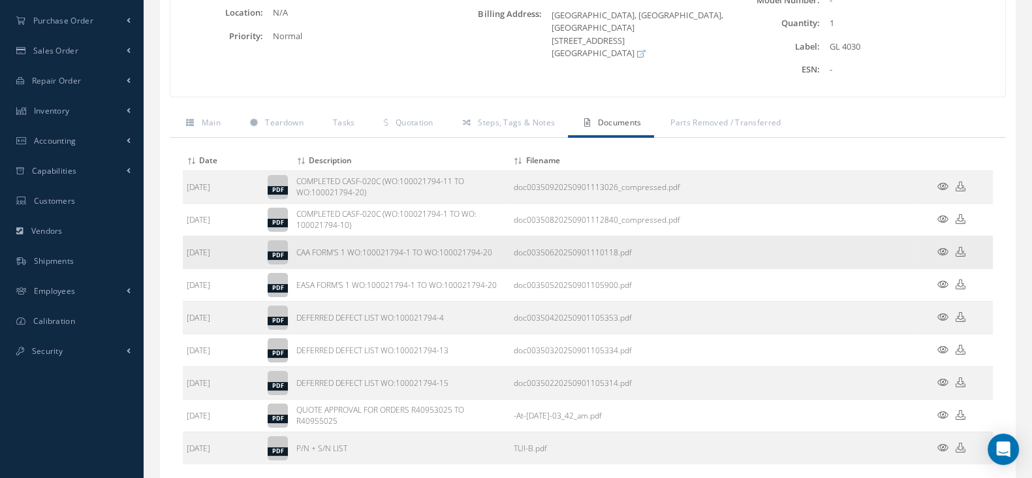
click at [942, 250] on icon at bounding box center [942, 252] width 11 height 10
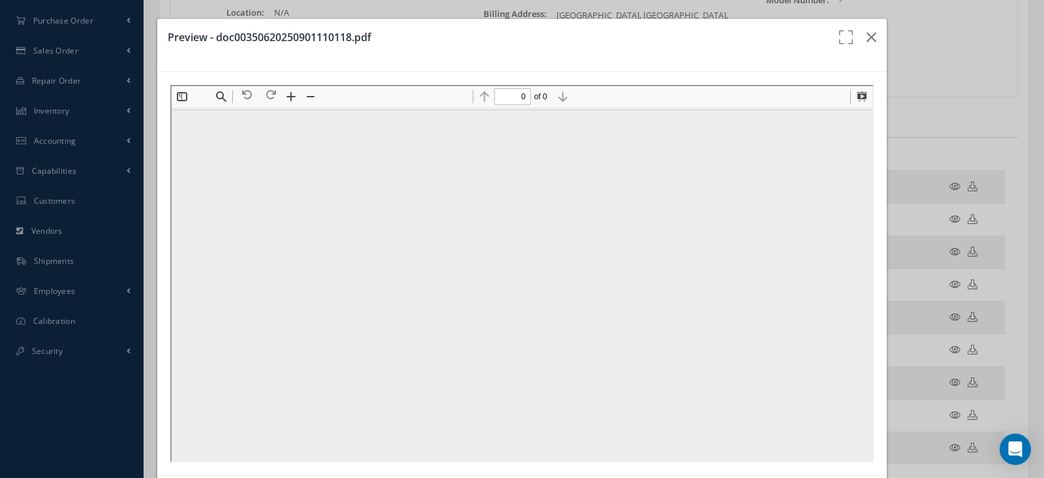
scroll to position [0, 0]
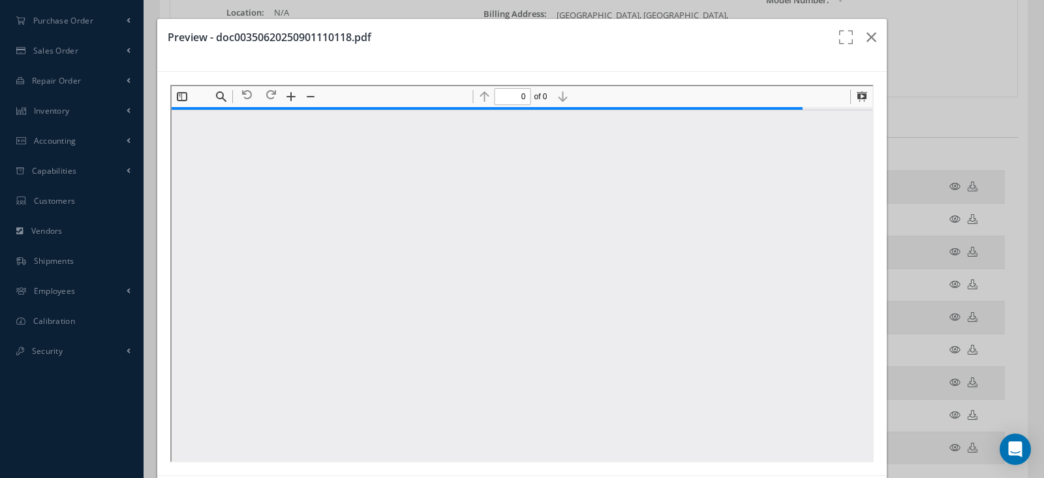
type input "1"
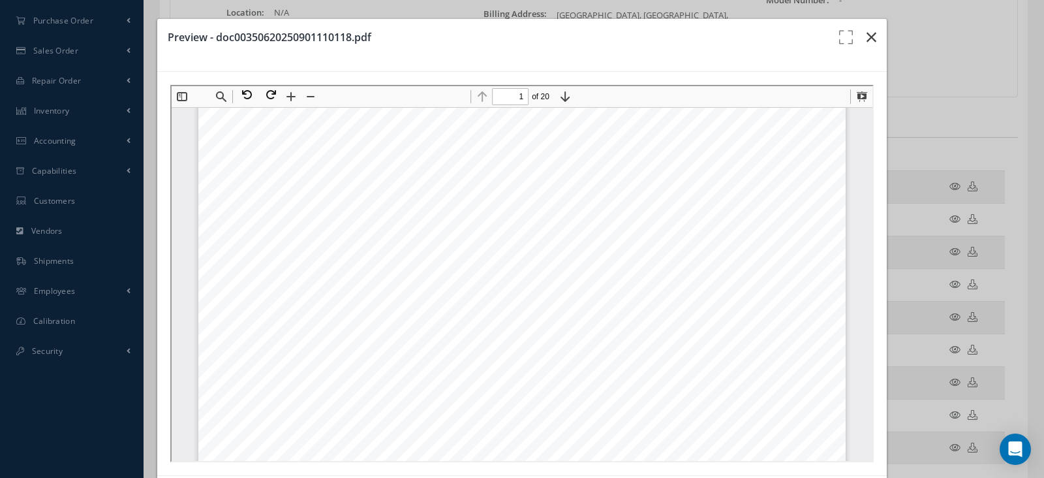
click at [867, 31] on icon "button" at bounding box center [872, 37] width 10 height 16
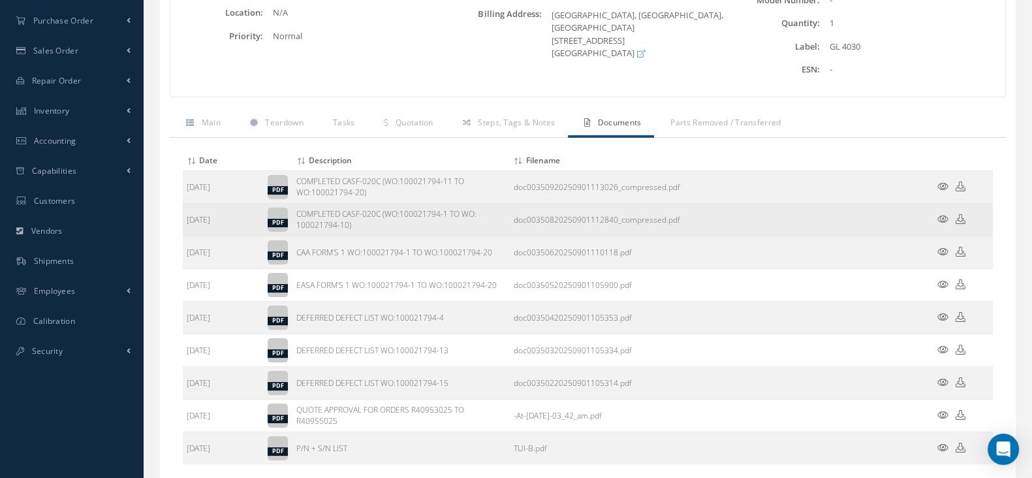
click at [942, 215] on icon at bounding box center [942, 219] width 11 height 10
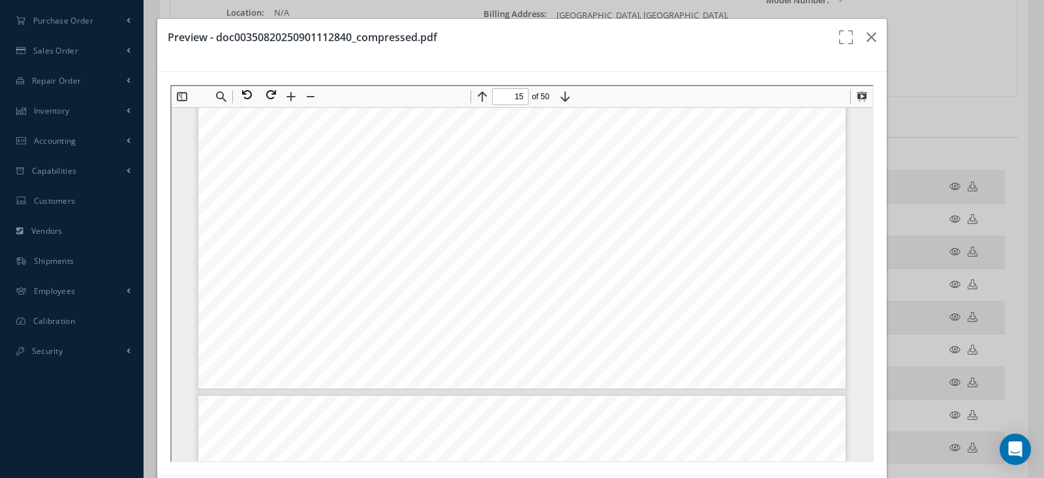
scroll to position [13425, 0]
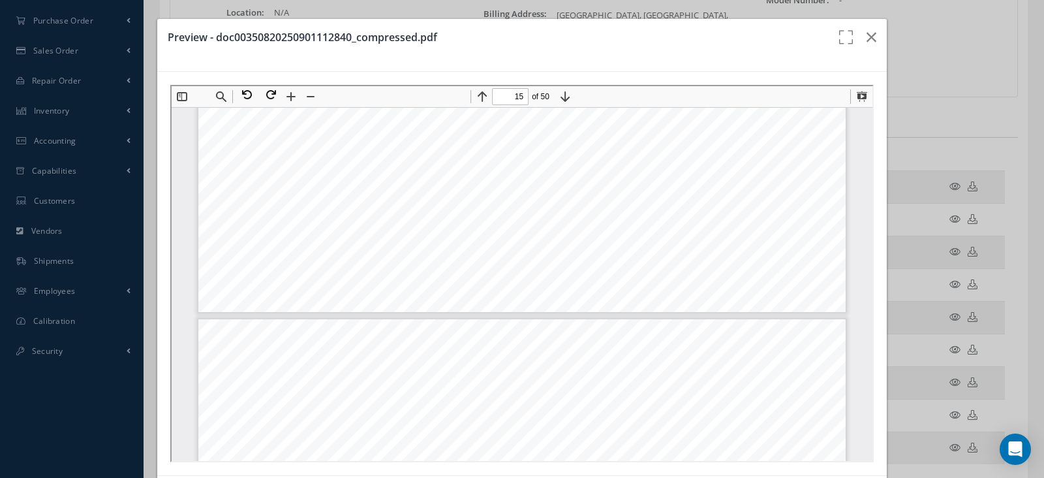
type input "16"
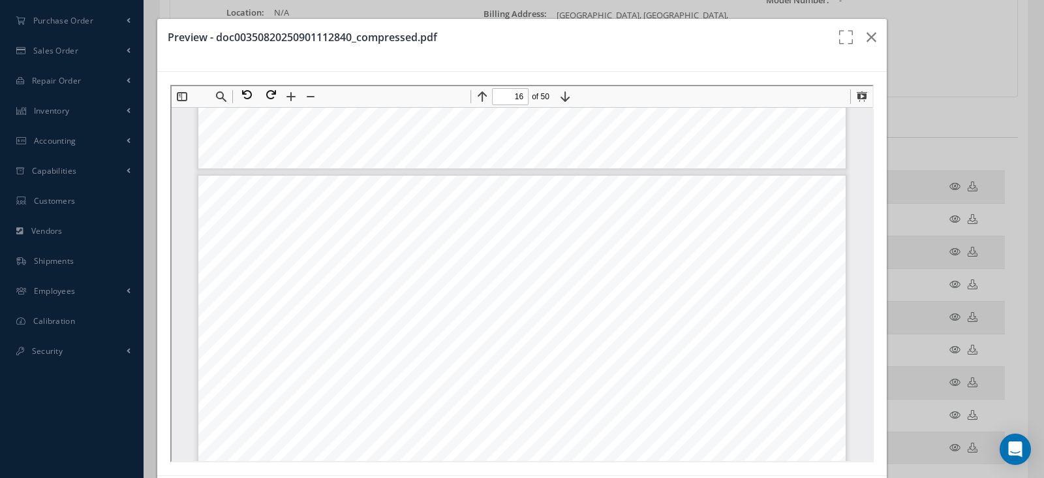
scroll to position [13752, 0]
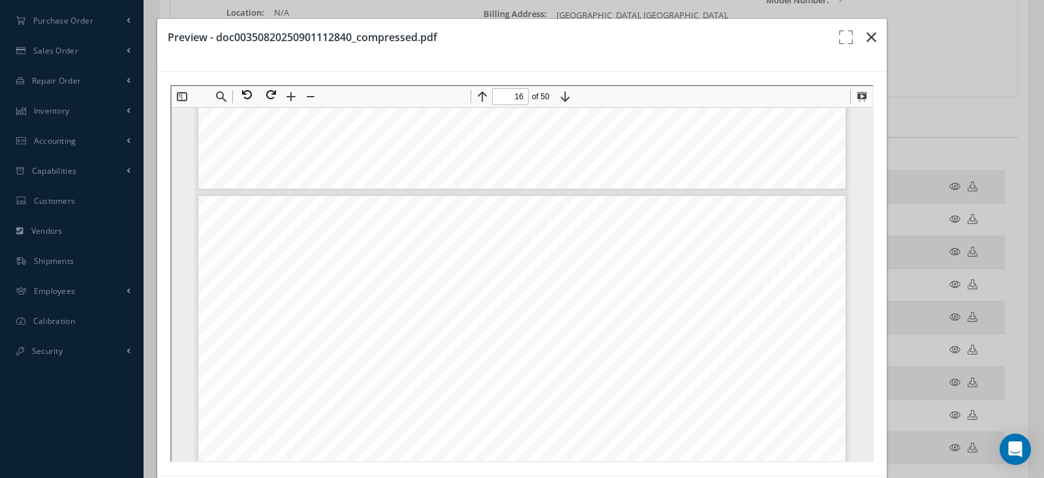
click at [867, 33] on icon "button" at bounding box center [872, 37] width 10 height 16
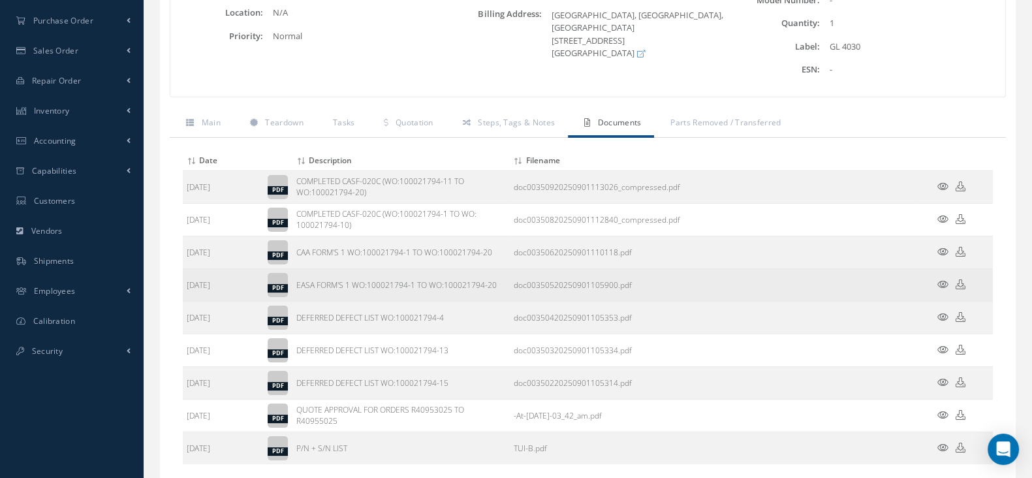
click at [942, 282] on icon at bounding box center [942, 284] width 11 height 10
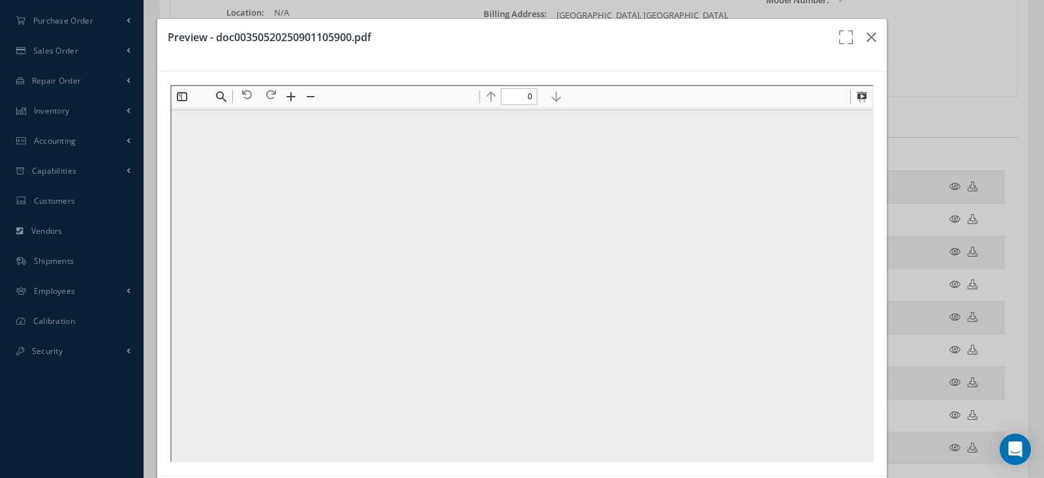
scroll to position [0, 0]
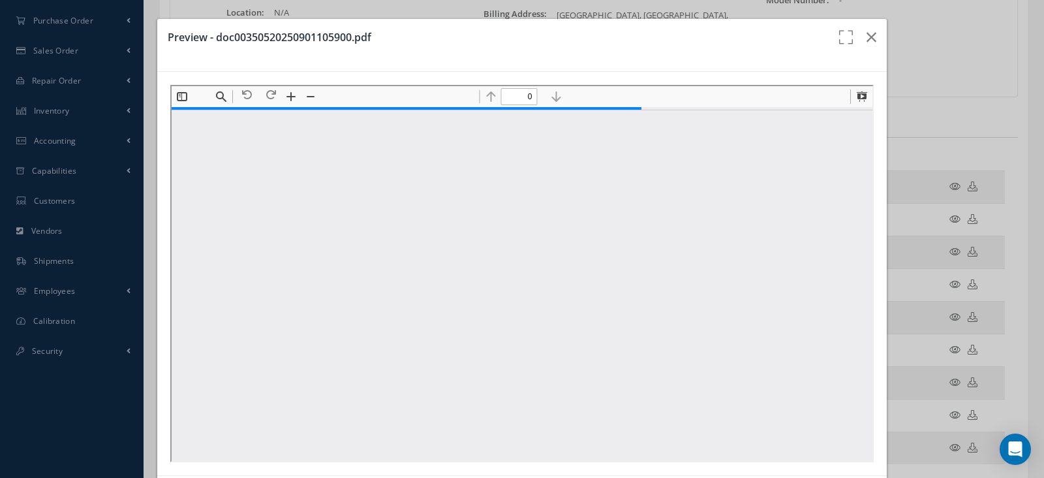
type input "1"
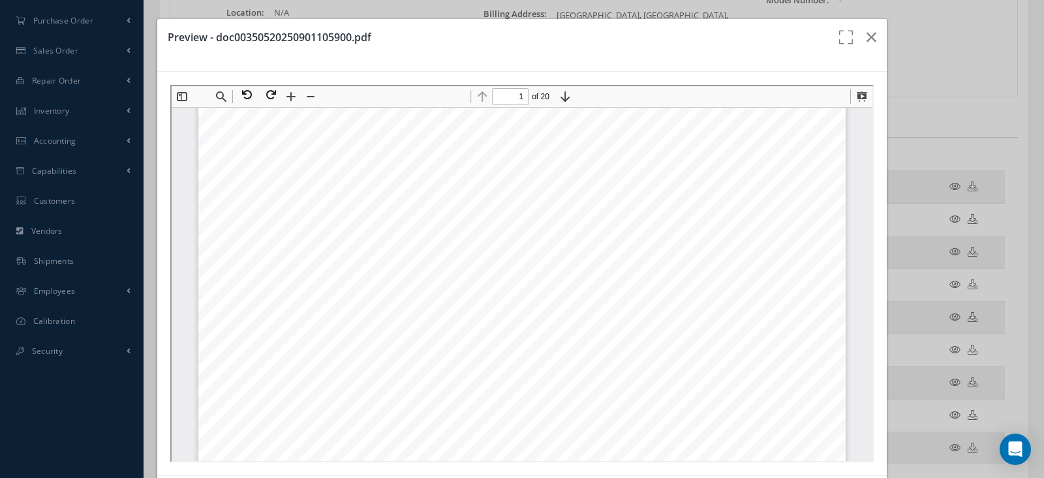
scroll to position [87, 0]
click at [244, 90] on button at bounding box center [244, 93] width 23 height 17
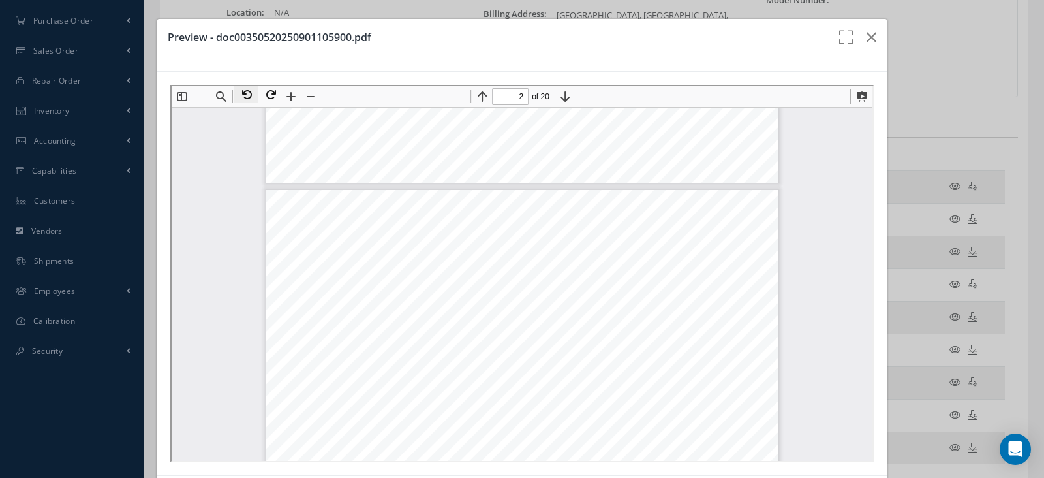
scroll to position [268, 0]
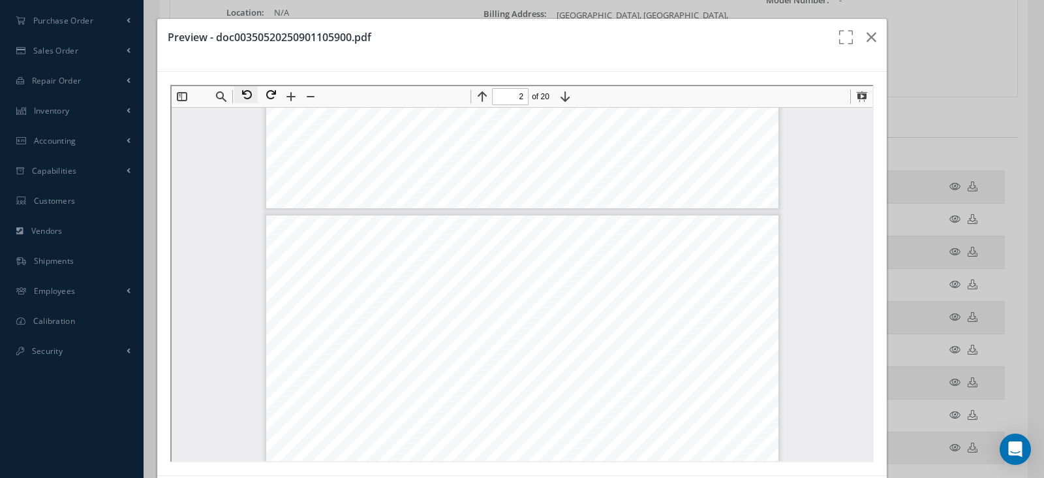
type input "1"
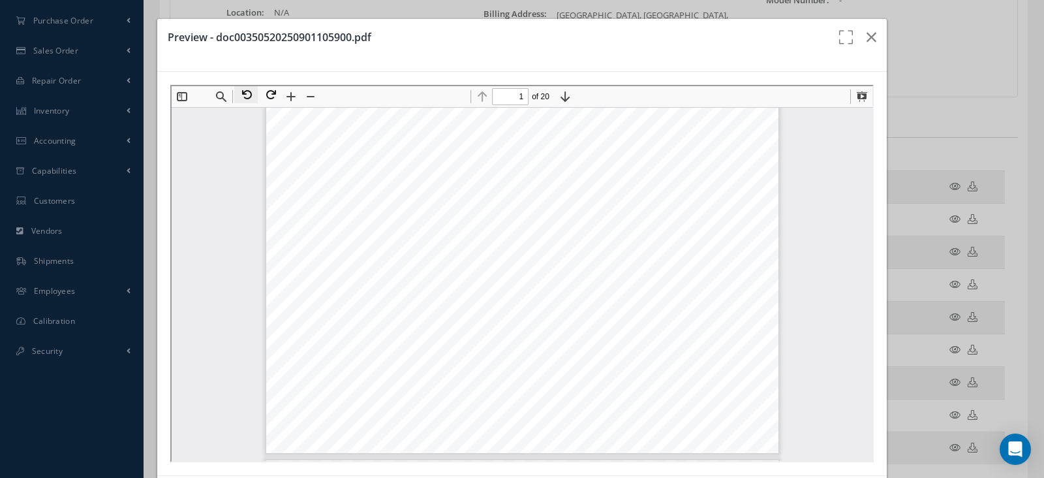
scroll to position [0, 0]
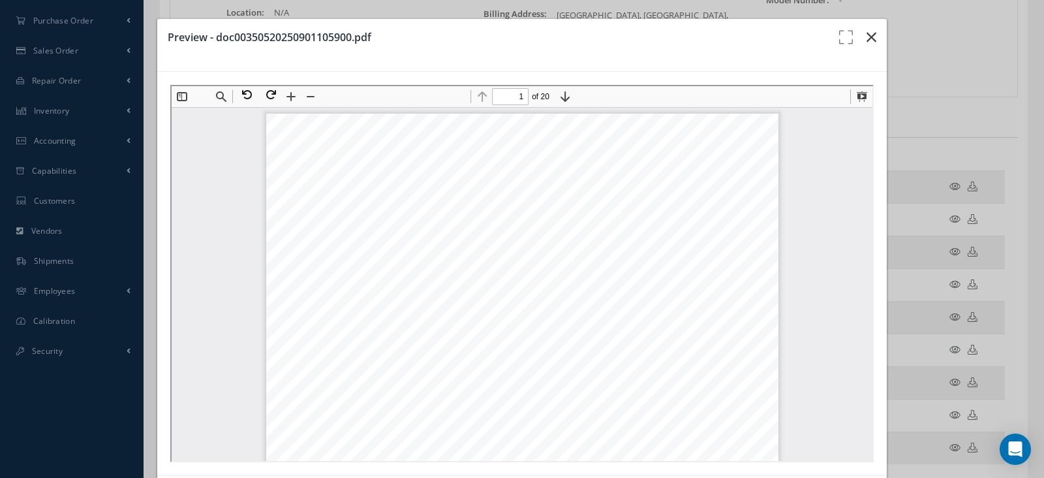
click at [867, 37] on icon "button" at bounding box center [872, 37] width 10 height 16
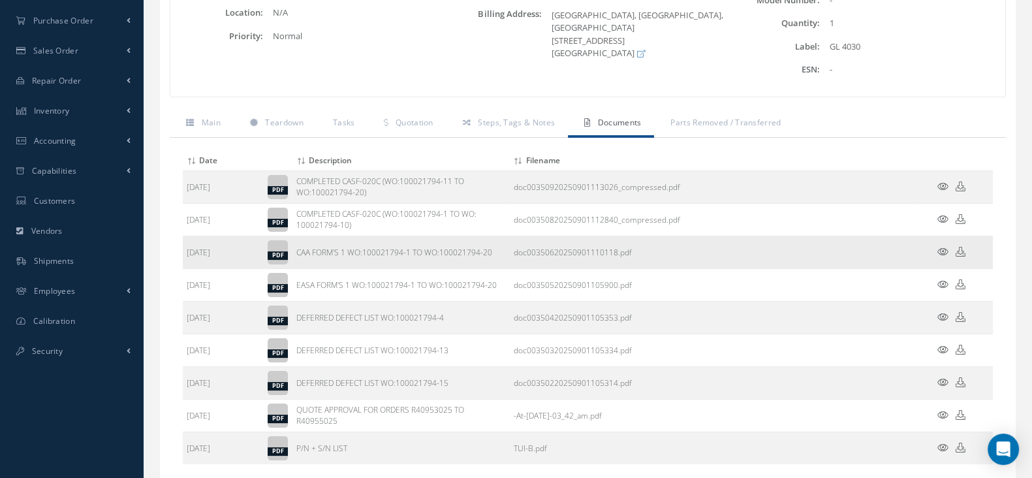
click at [943, 251] on icon at bounding box center [942, 252] width 11 height 10
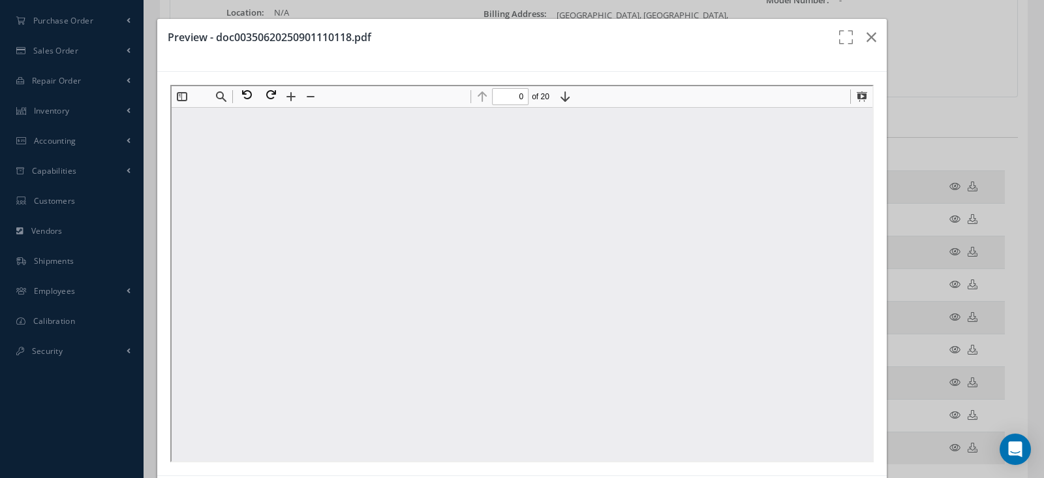
type input "1"
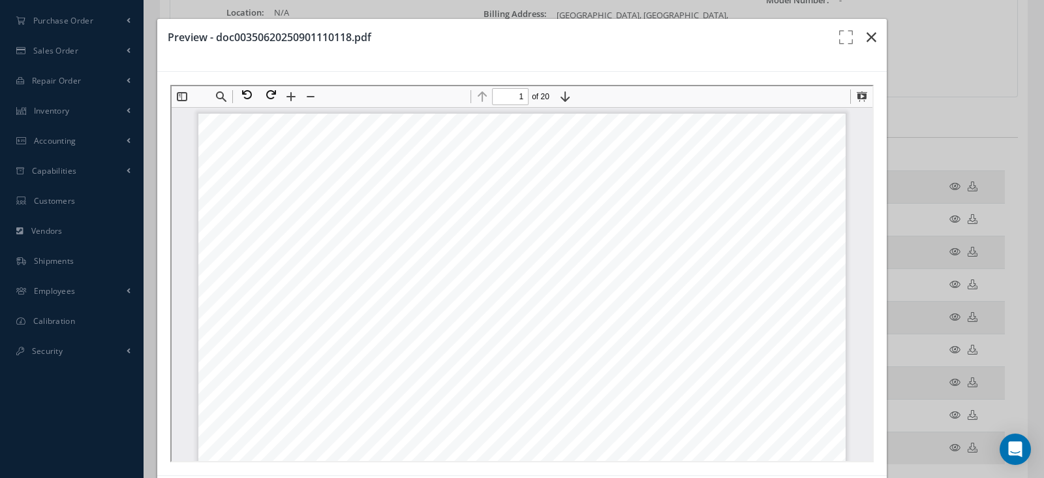
click at [867, 35] on icon "button" at bounding box center [872, 37] width 10 height 16
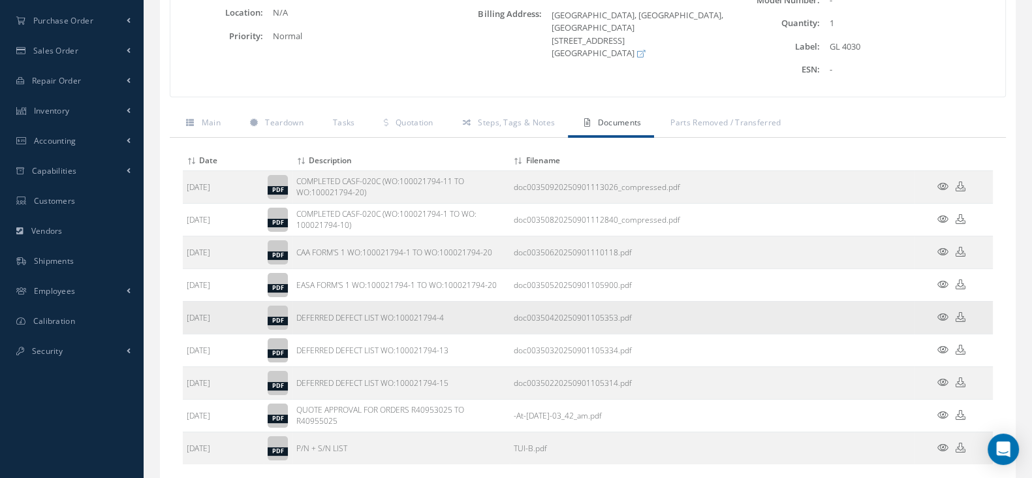
click at [942, 315] on icon at bounding box center [942, 317] width 11 height 10
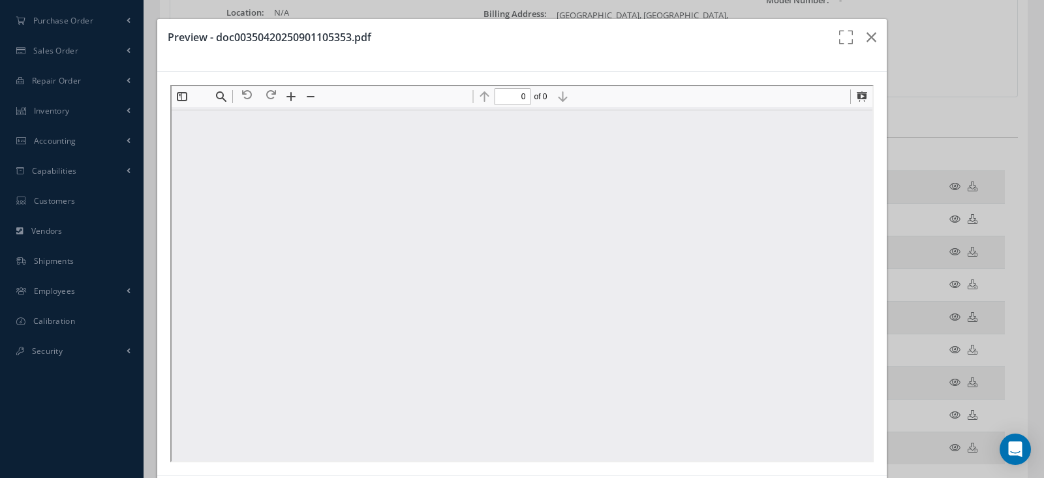
type input "1"
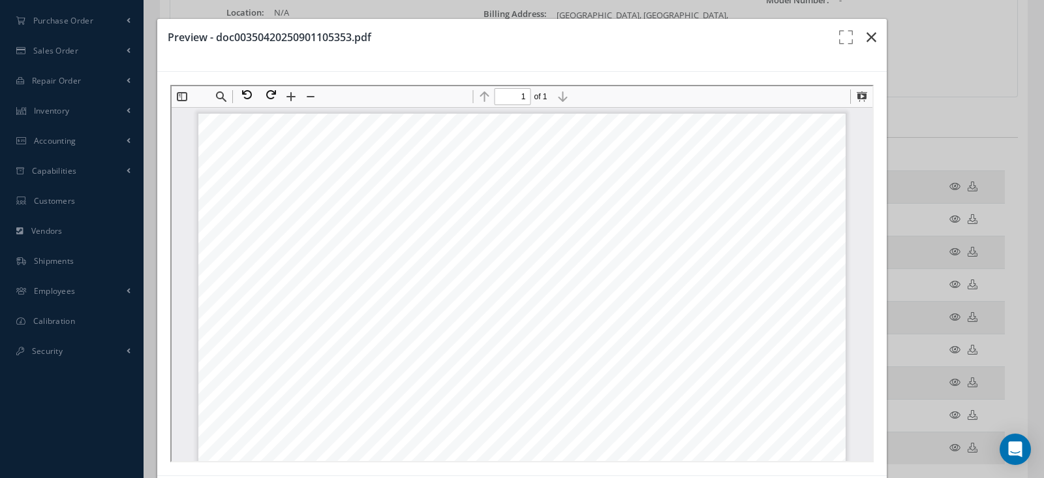
click at [867, 35] on icon "button" at bounding box center [872, 37] width 10 height 16
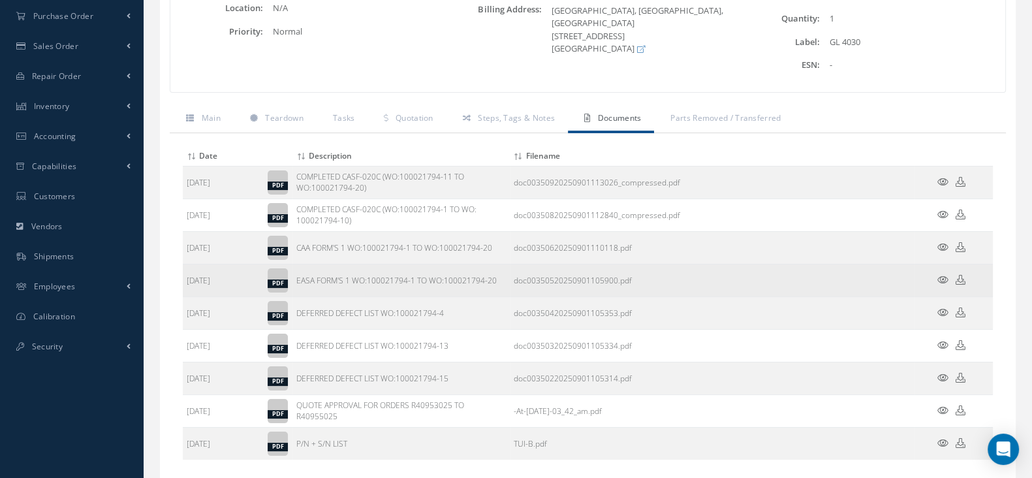
scroll to position [371, 0]
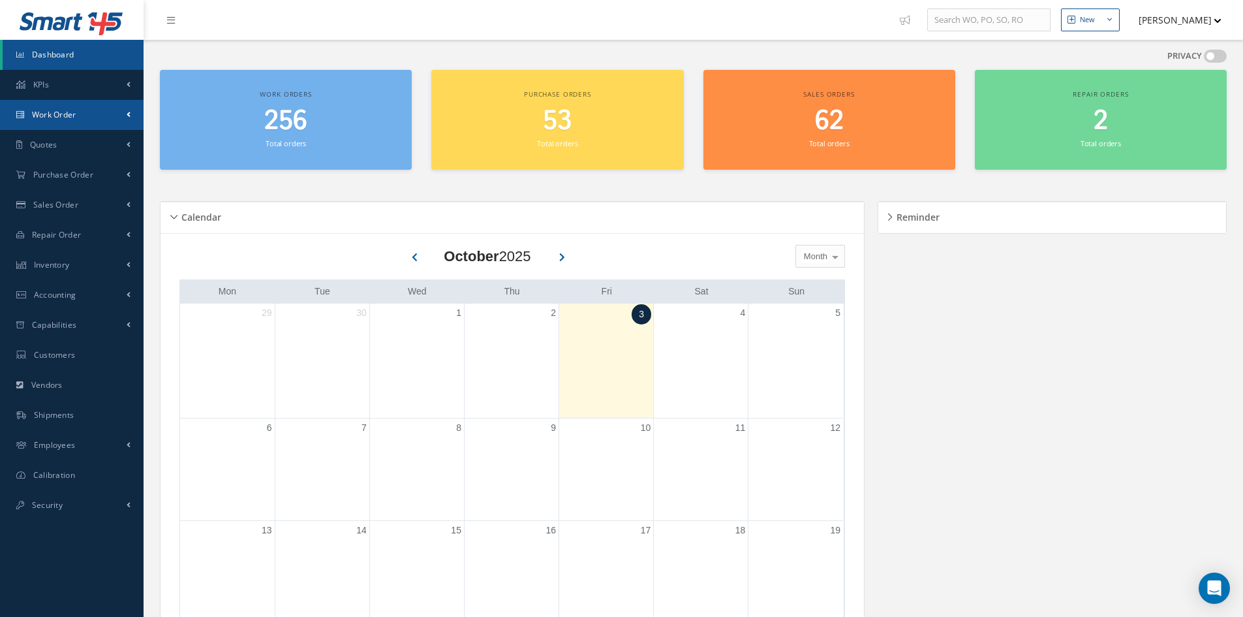
click at [84, 121] on link "Work Order" at bounding box center [72, 115] width 144 height 30
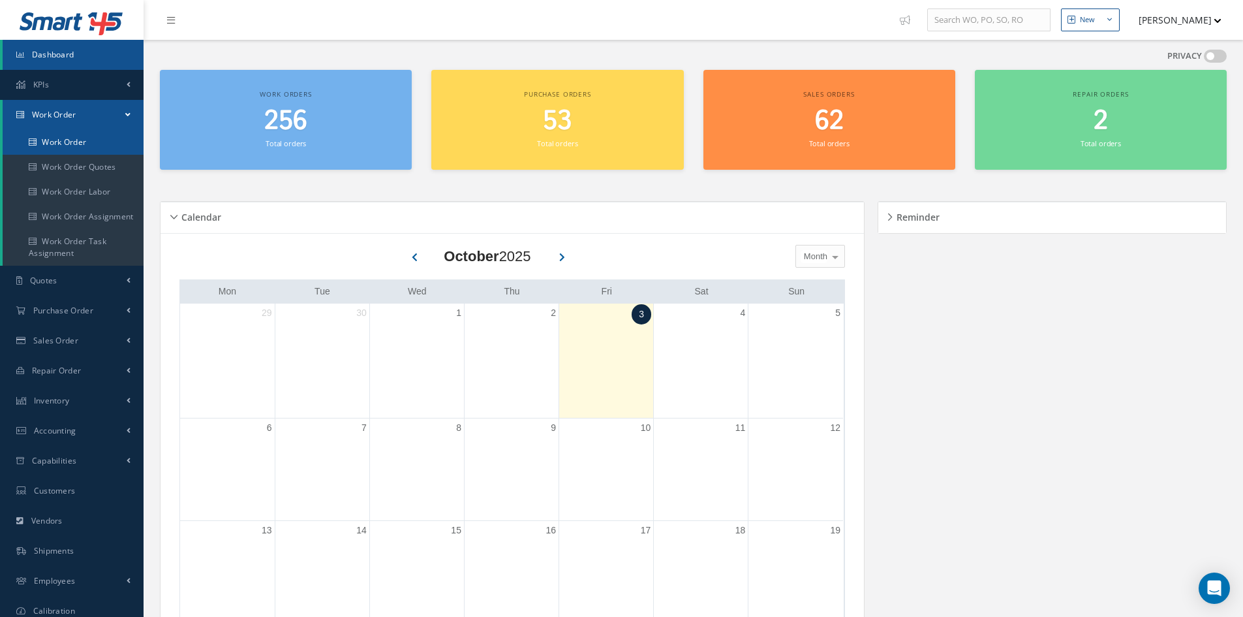
click at [74, 141] on link "Work Order" at bounding box center [73, 142] width 141 height 25
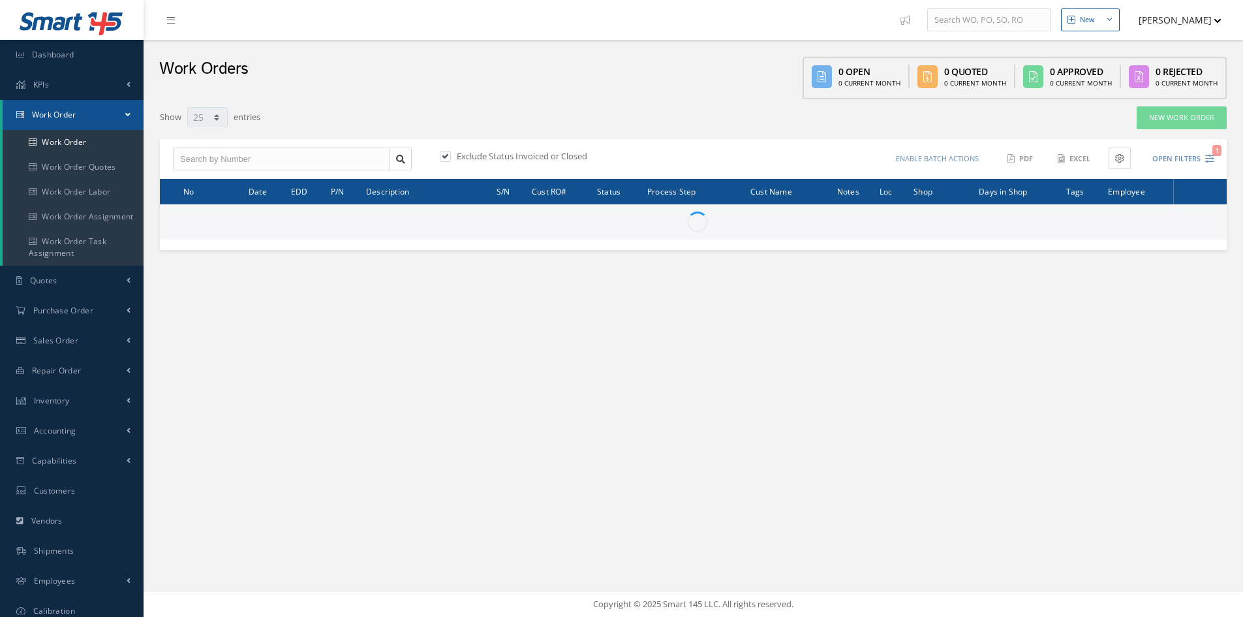
select select "25"
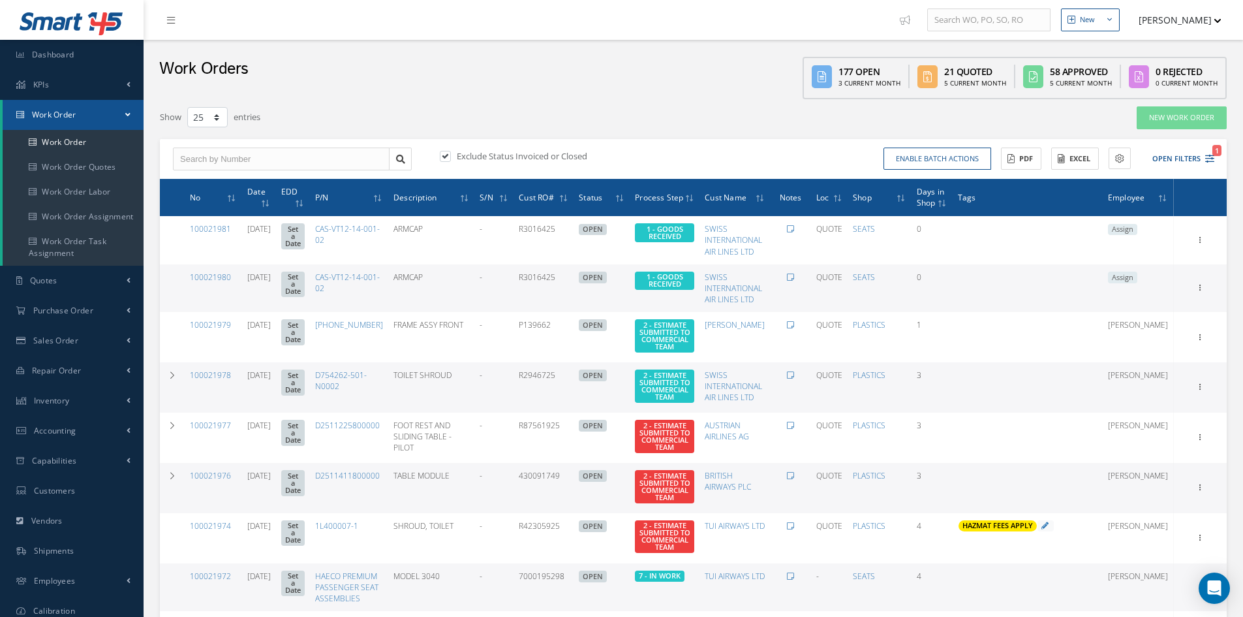
click at [450, 159] on label at bounding box center [451, 156] width 3 height 12
click at [448, 159] on input "checkbox" at bounding box center [444, 157] width 8 height 8
checkbox input "false"
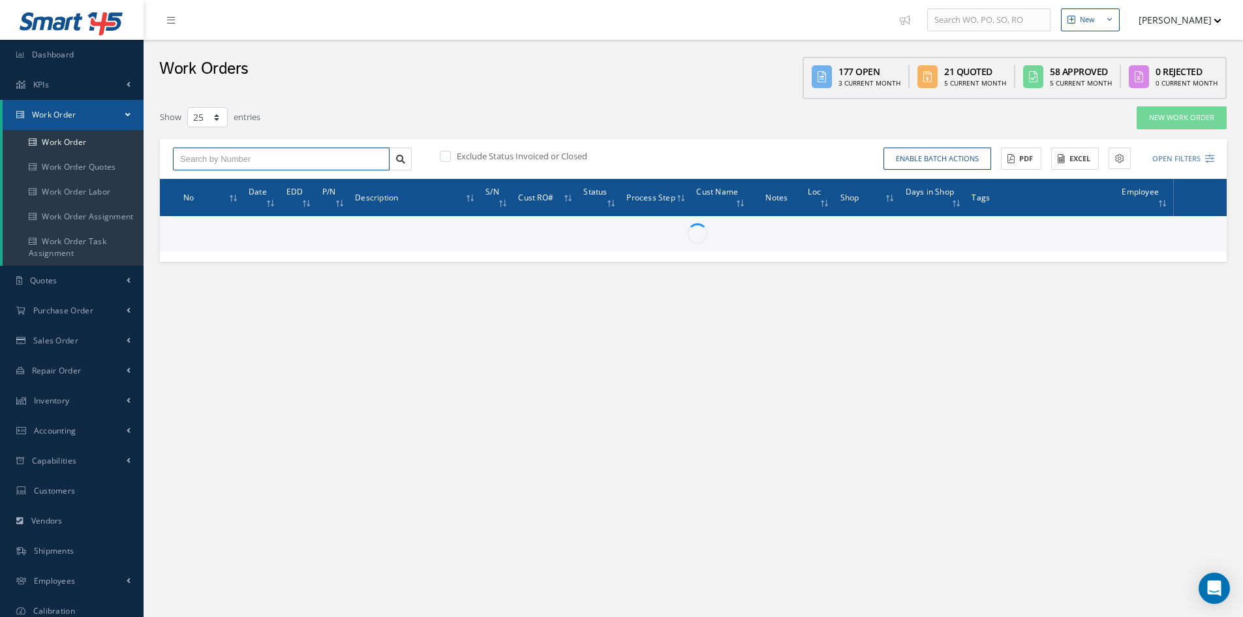
click at [294, 156] on input "text" at bounding box center [281, 159] width 217 height 23
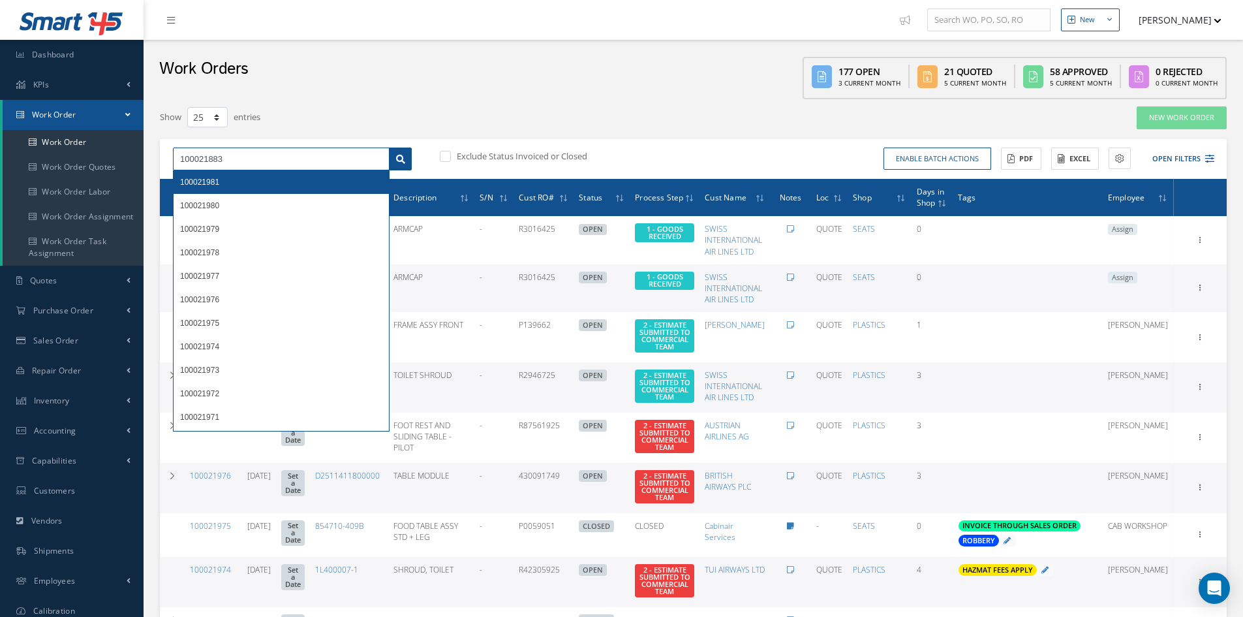
type input "100021883"
click at [398, 159] on icon at bounding box center [400, 159] width 9 height 9
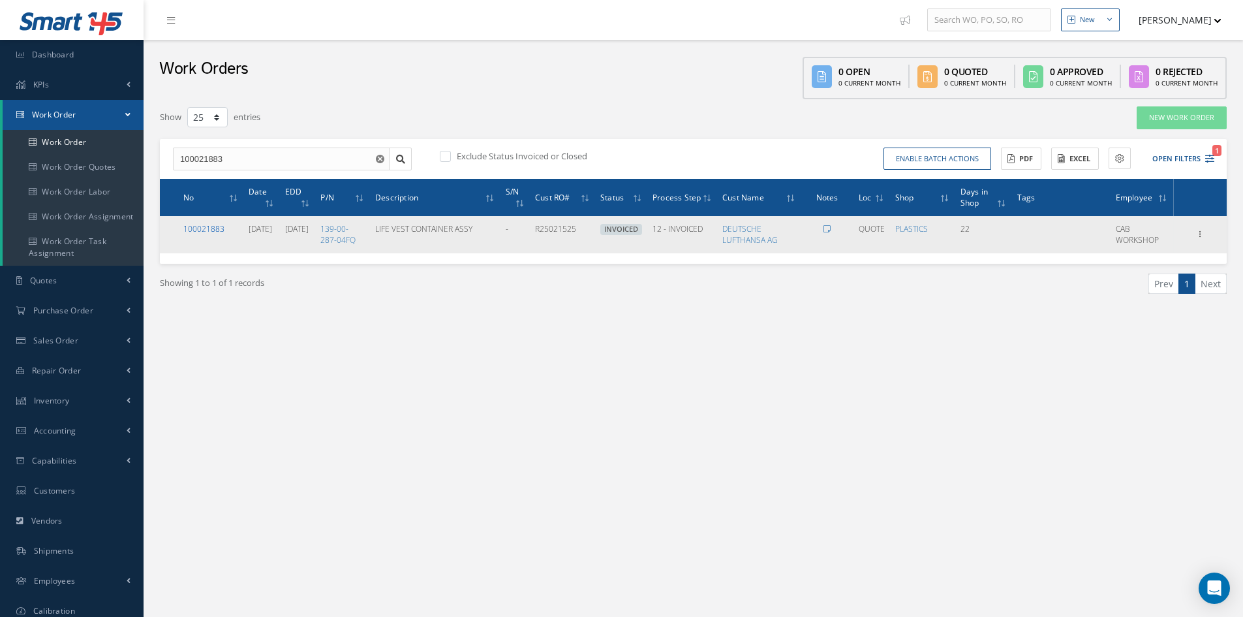
click at [219, 231] on link "100021883" at bounding box center [203, 228] width 41 height 11
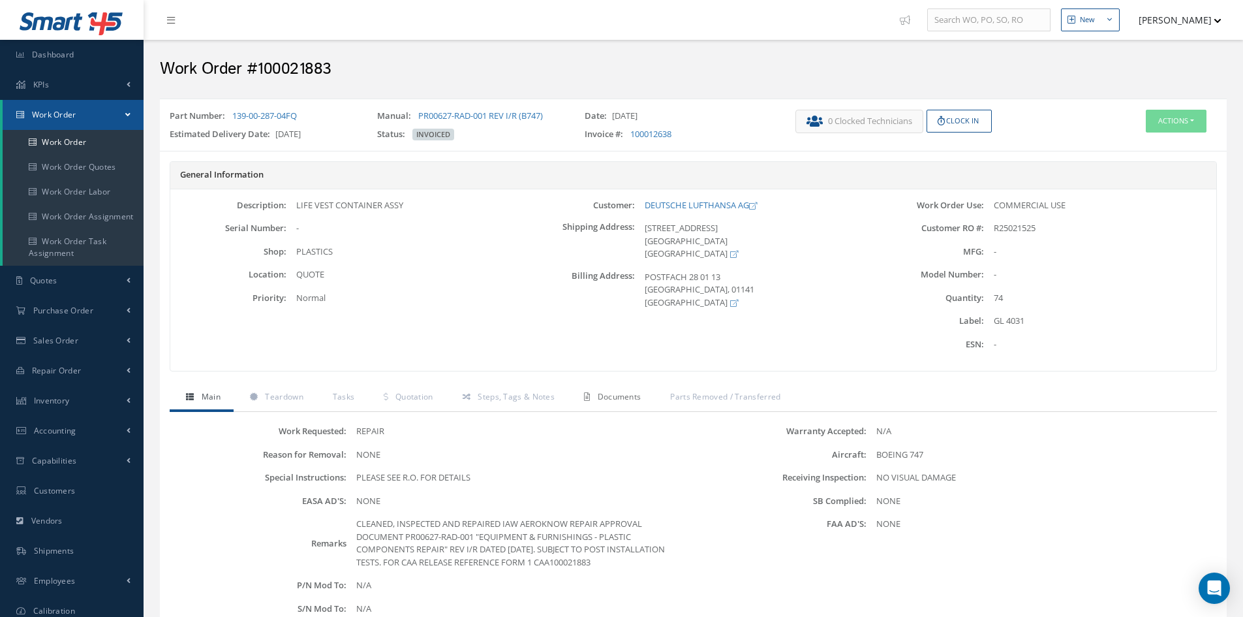
click at [638, 397] on span "Documents" at bounding box center [620, 396] width 44 height 11
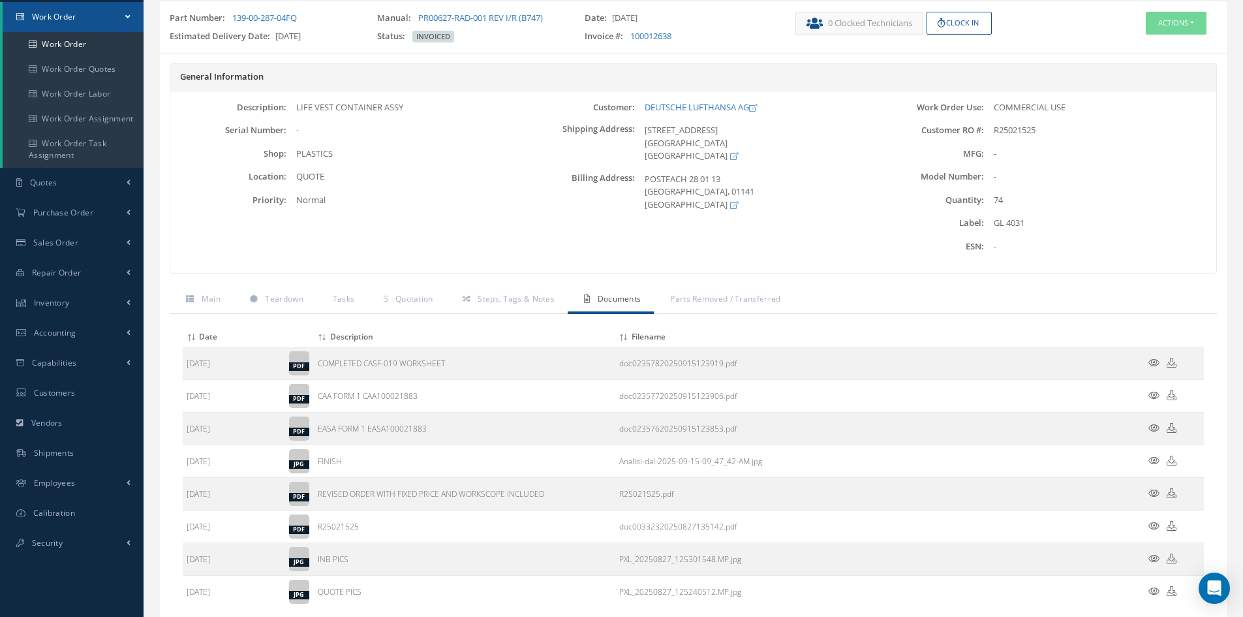
scroll to position [131, 0]
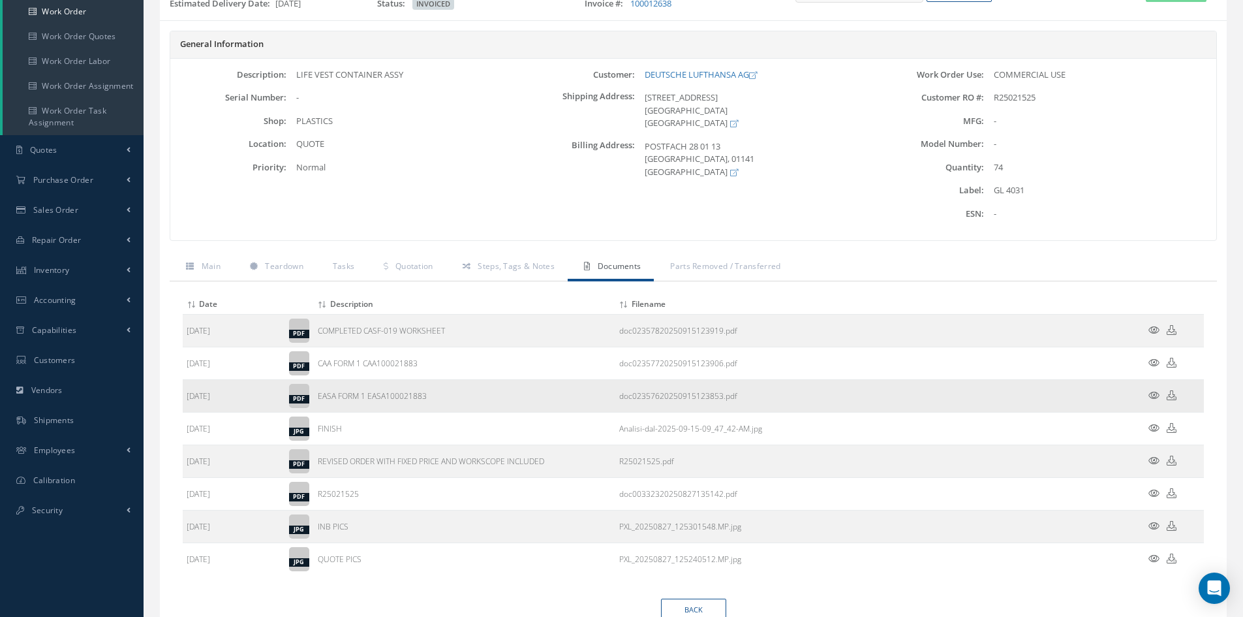
click at [1171, 393] on icon at bounding box center [1172, 395] width 10 height 10
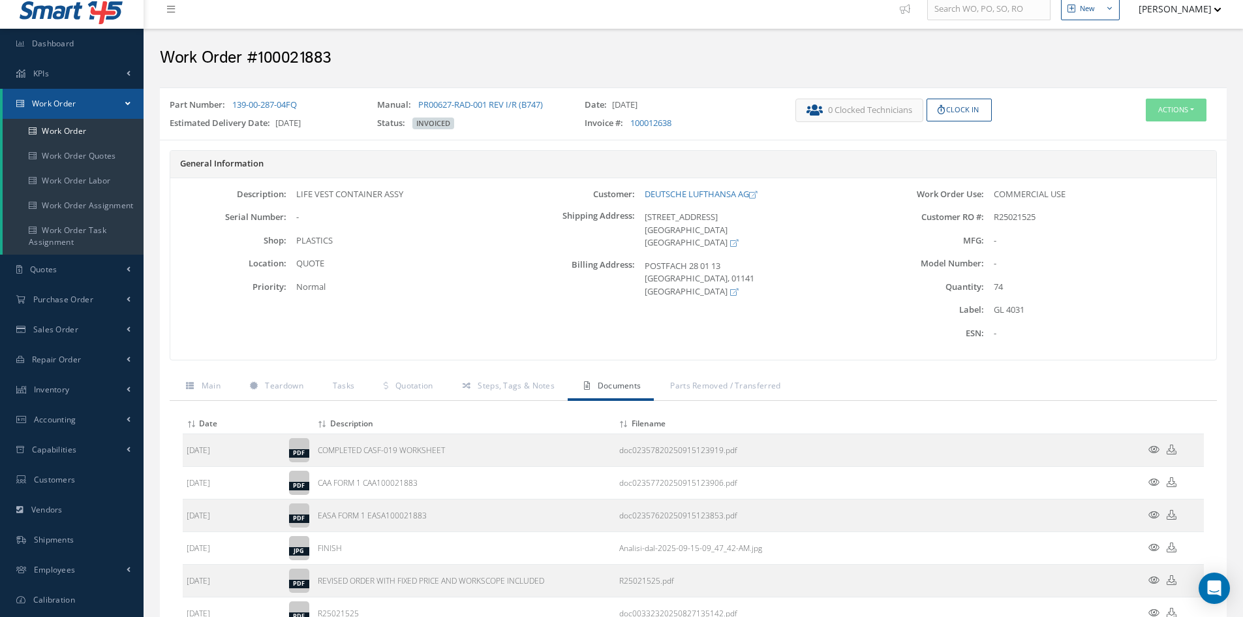
scroll to position [0, 0]
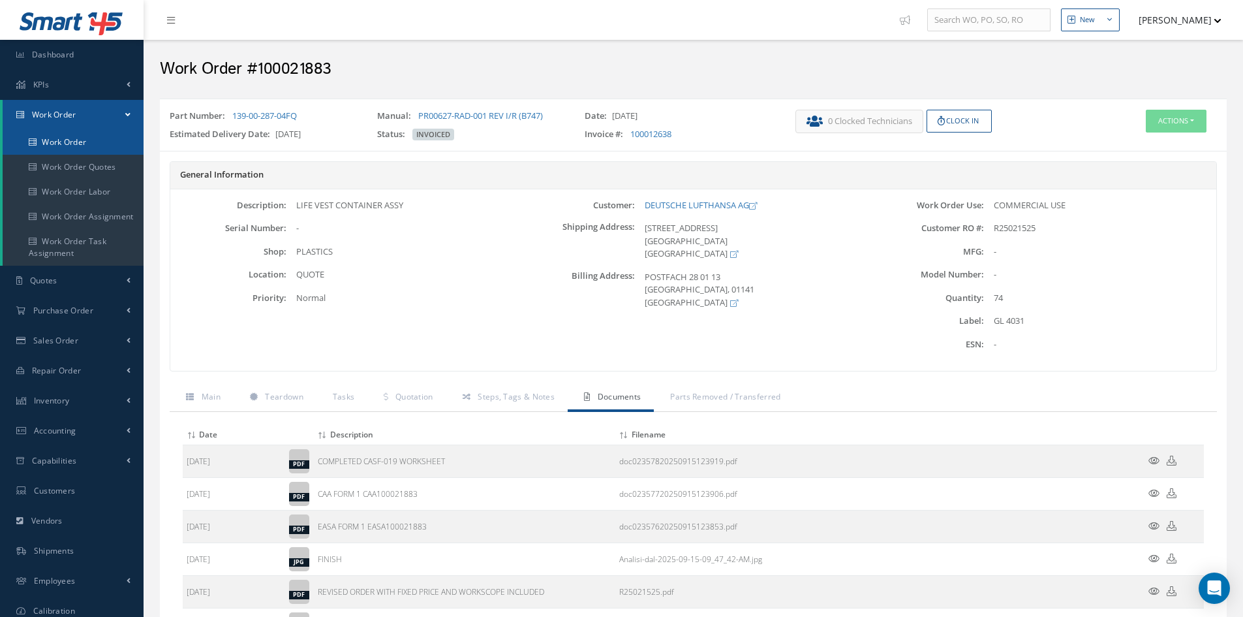
click at [70, 135] on link "Work Order" at bounding box center [73, 142] width 141 height 25
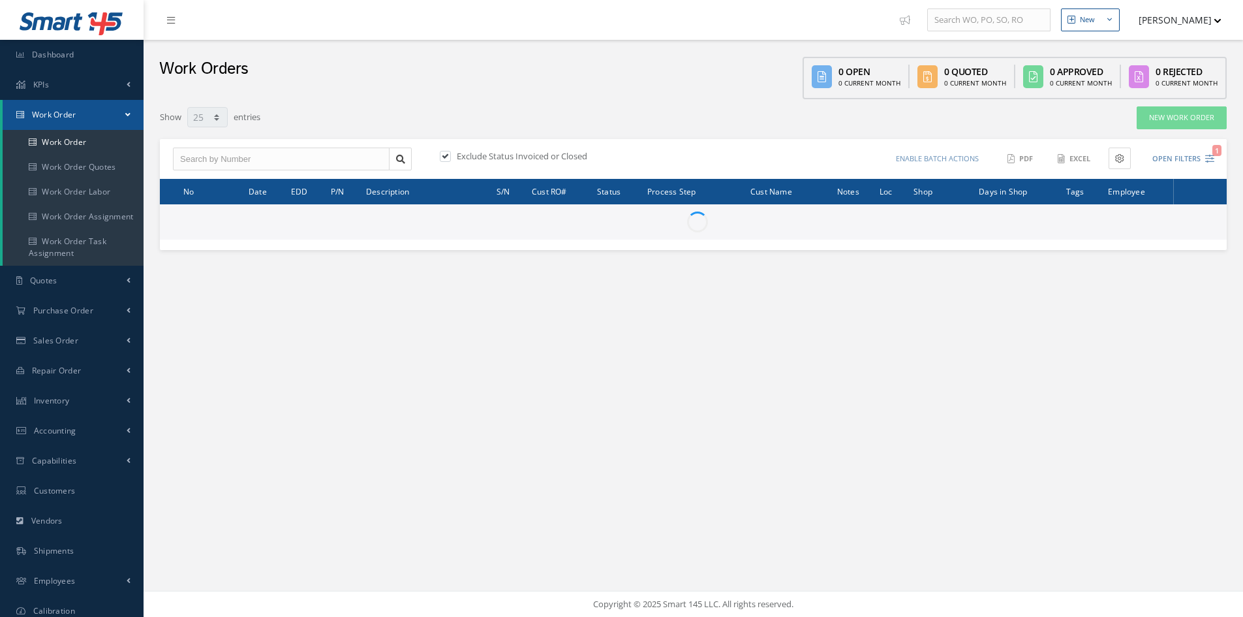
select select "25"
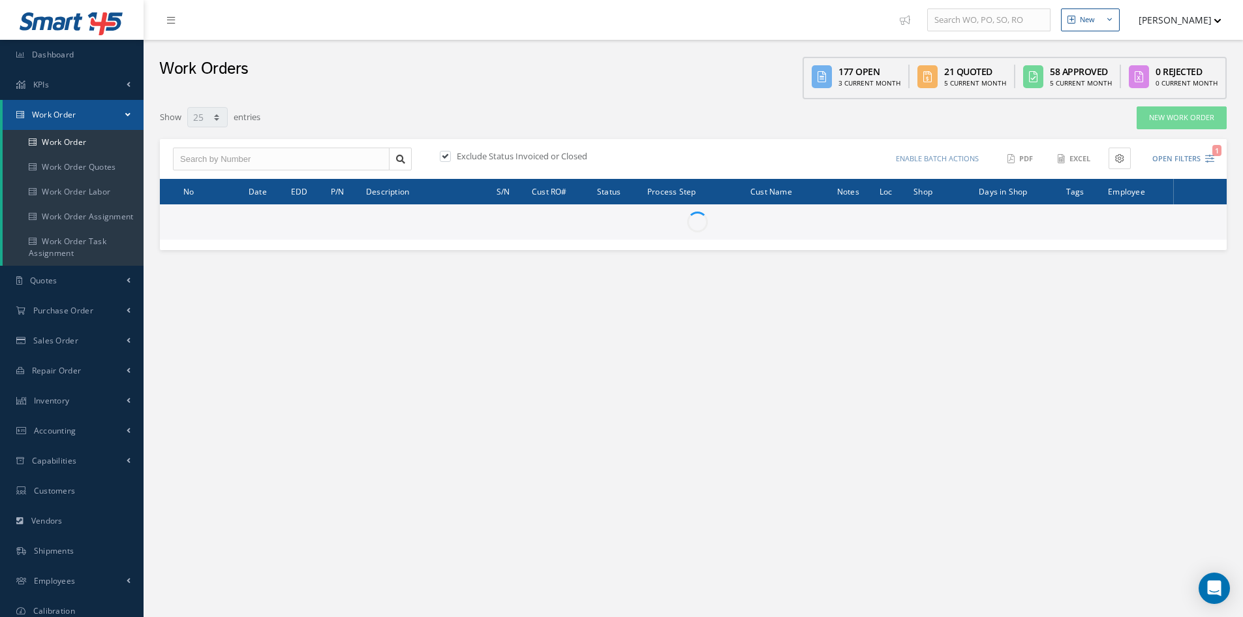
click at [450, 155] on label at bounding box center [451, 156] width 3 height 12
click at [446, 155] on input "checkbox" at bounding box center [444, 157] width 8 height 8
checkbox input "false"
click at [248, 159] on input "text" at bounding box center [281, 159] width 217 height 23
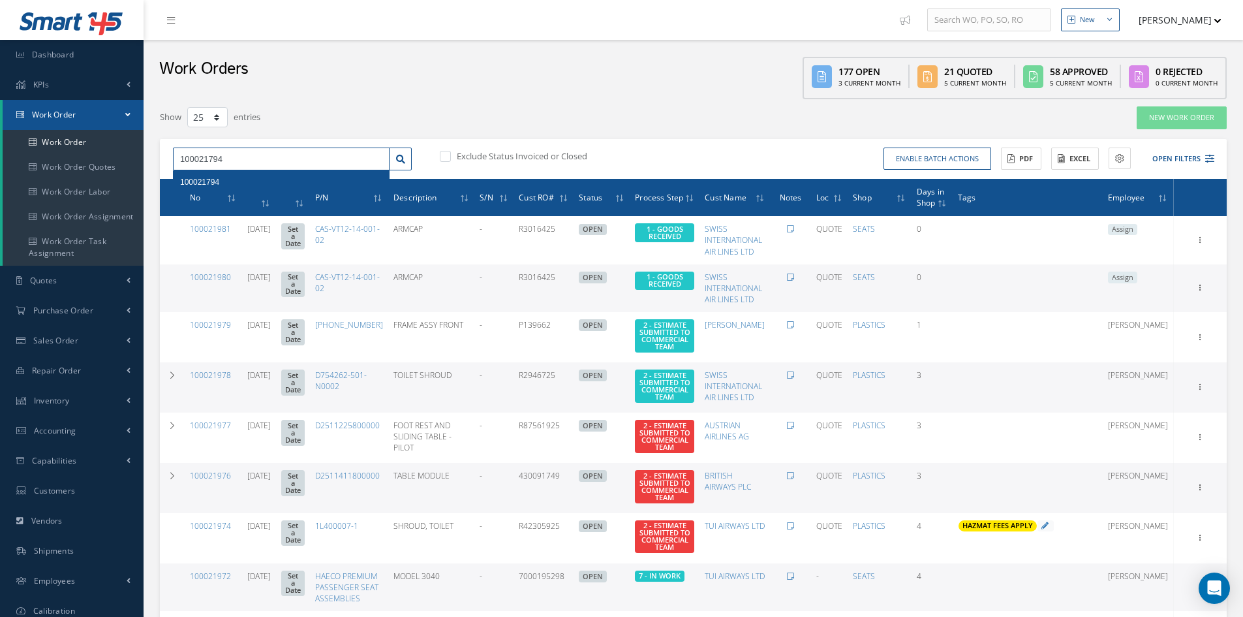
type input "100021794"
click at [234, 181] on div "100021794" at bounding box center [281, 182] width 202 height 13
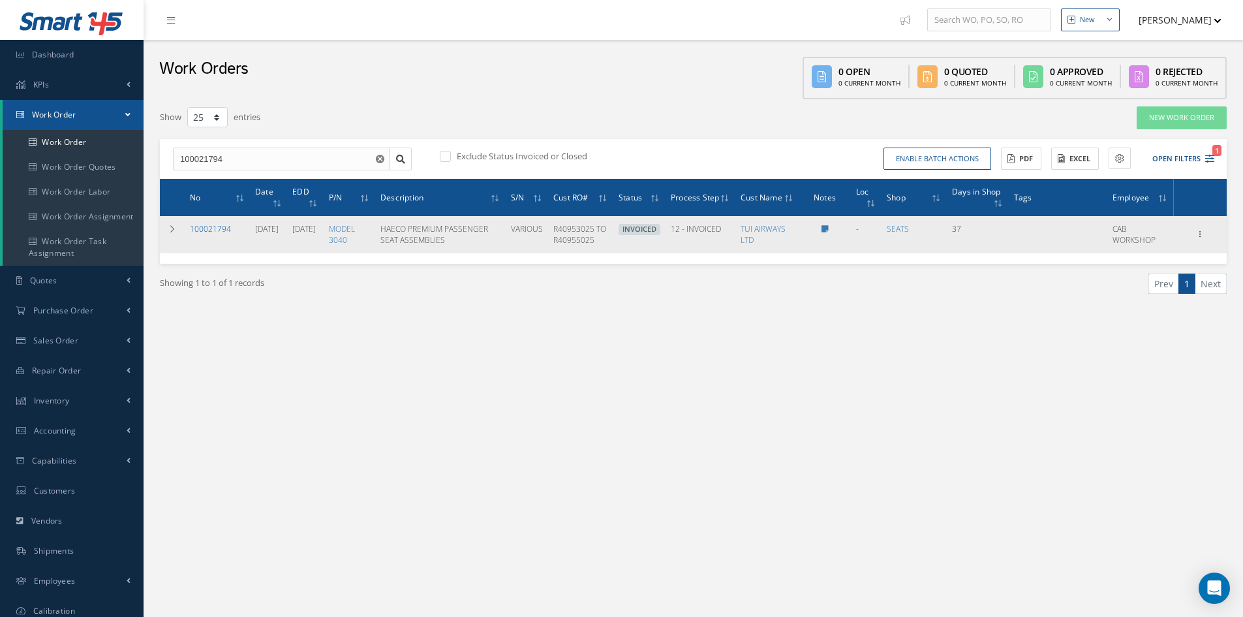
click at [225, 231] on link "100021794" at bounding box center [210, 228] width 41 height 11
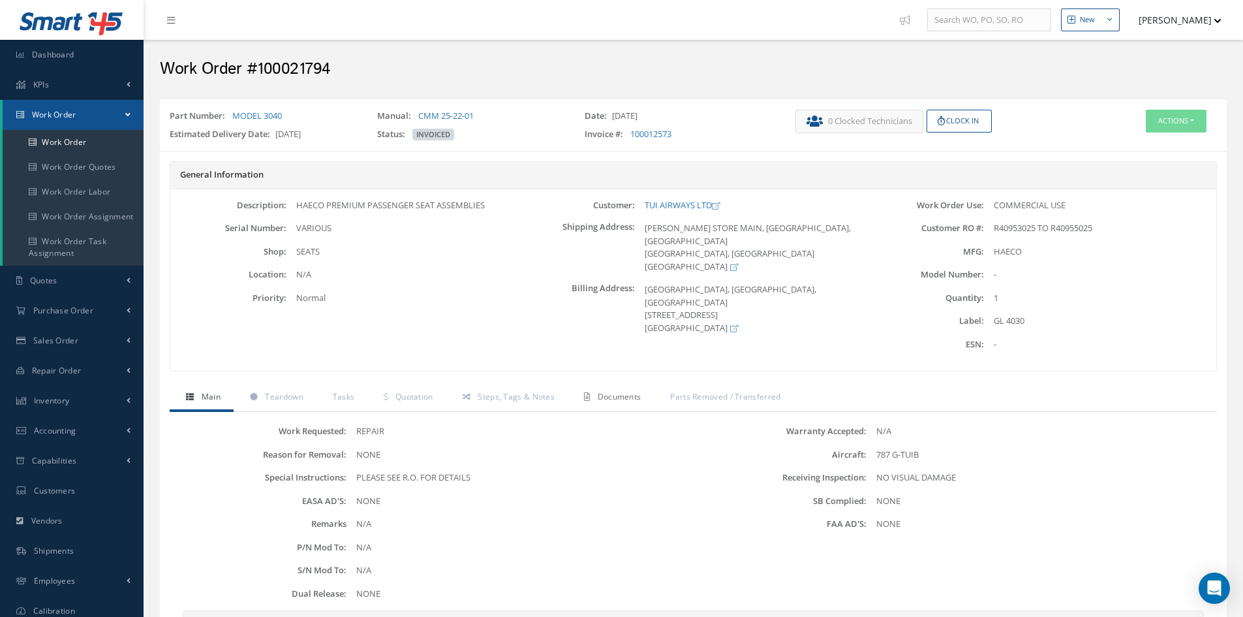
click at [622, 396] on span "Documents" at bounding box center [620, 396] width 44 height 11
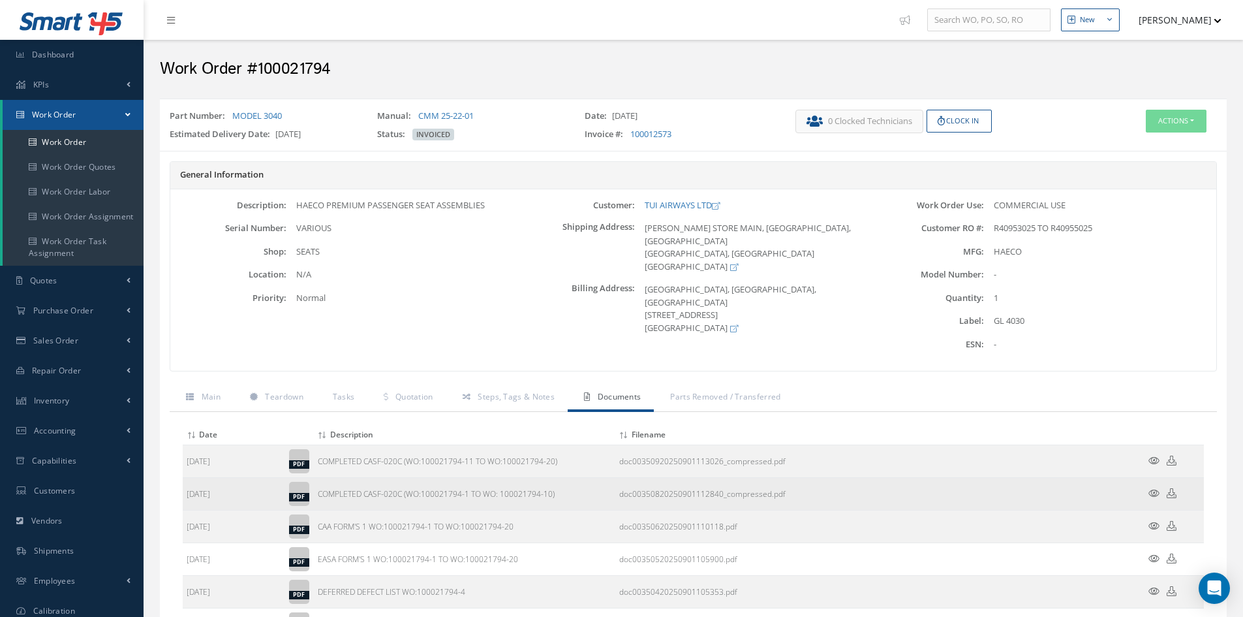
click at [1175, 494] on icon at bounding box center [1172, 493] width 10 height 10
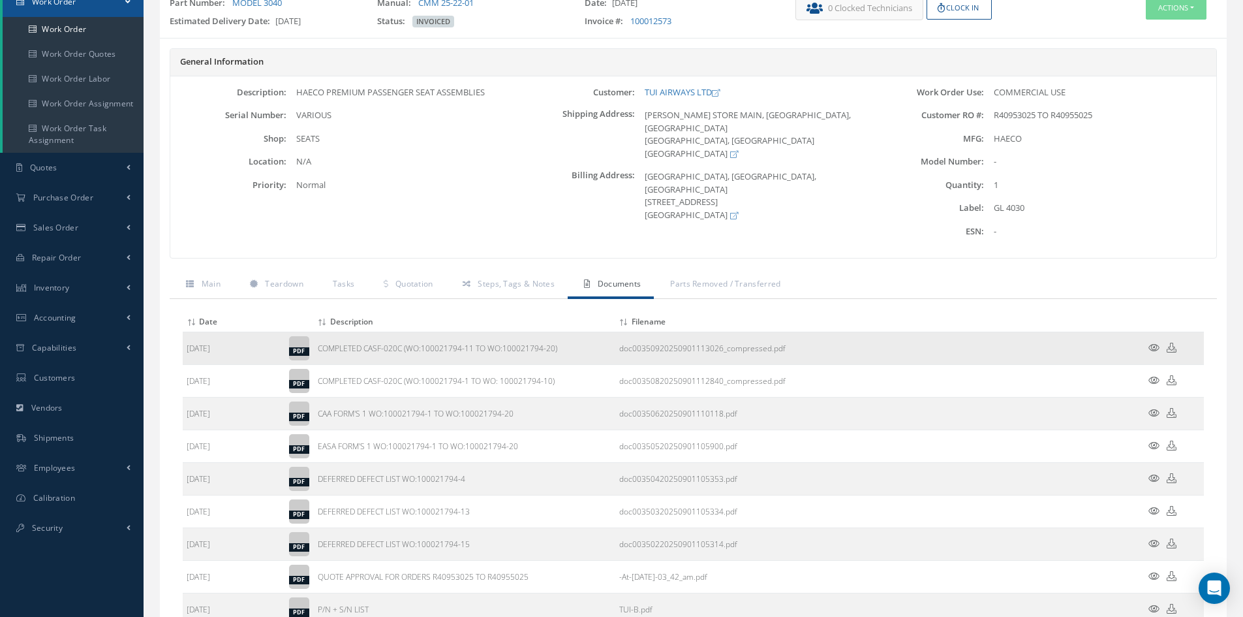
scroll to position [131, 0]
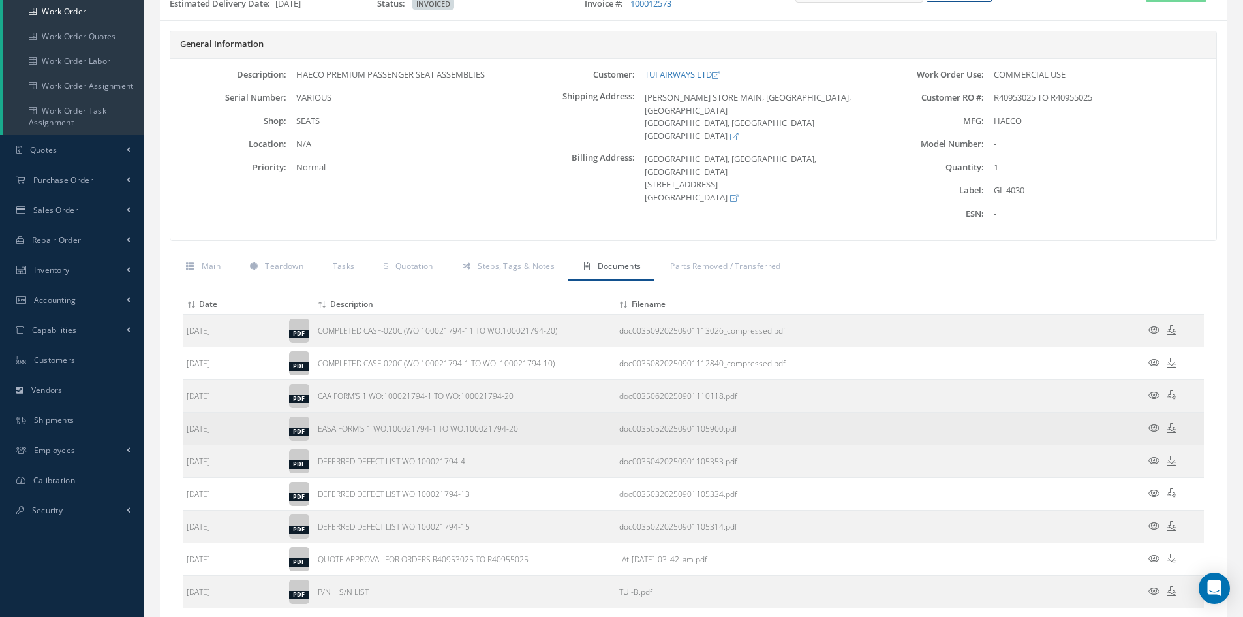
click at [1174, 429] on icon at bounding box center [1172, 428] width 10 height 10
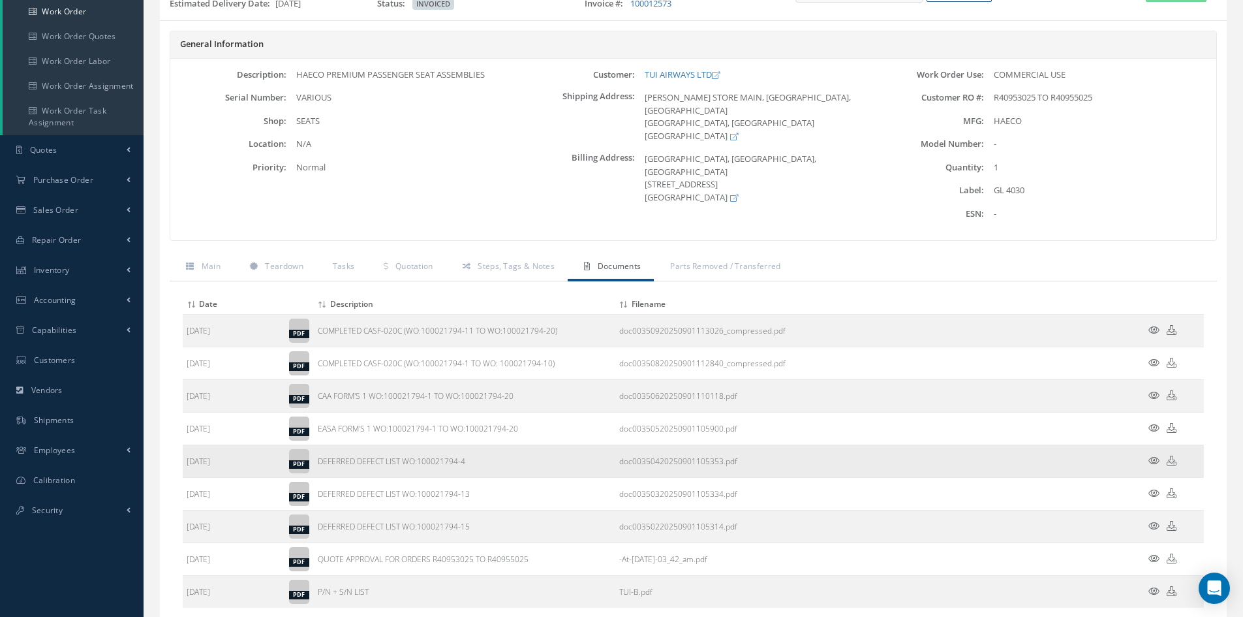
click at [1172, 464] on icon at bounding box center [1172, 461] width 10 height 10
